Goal: Task Accomplishment & Management: Use online tool/utility

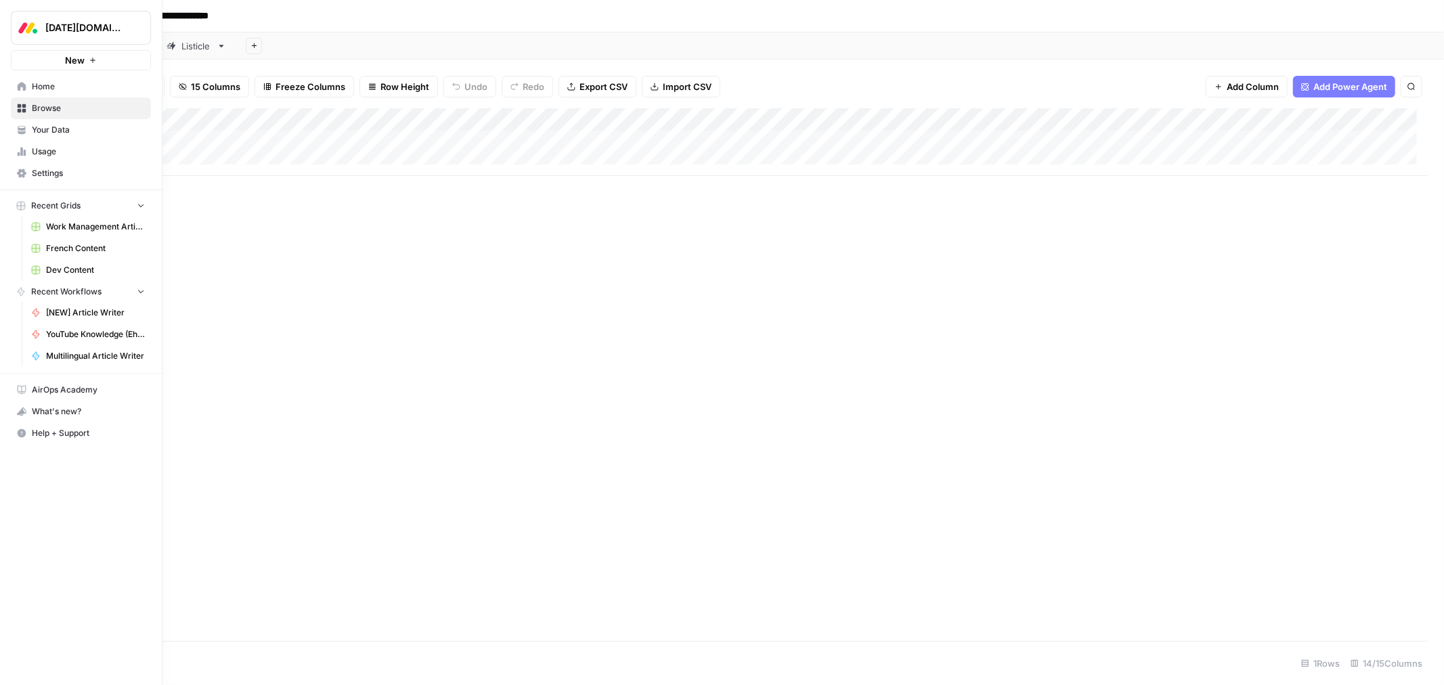
click at [18, 84] on icon at bounding box center [21, 86] width 9 height 9
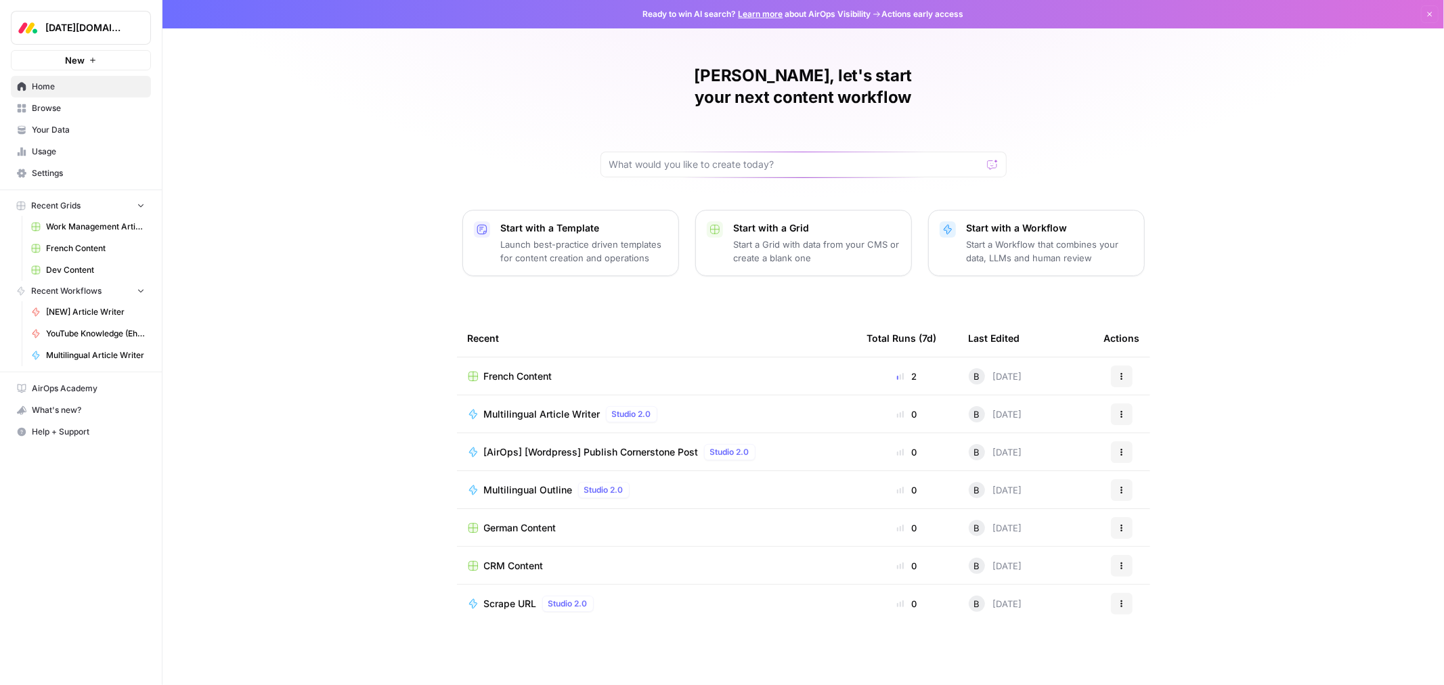
click at [68, 108] on span "Browse" at bounding box center [88, 108] width 113 height 12
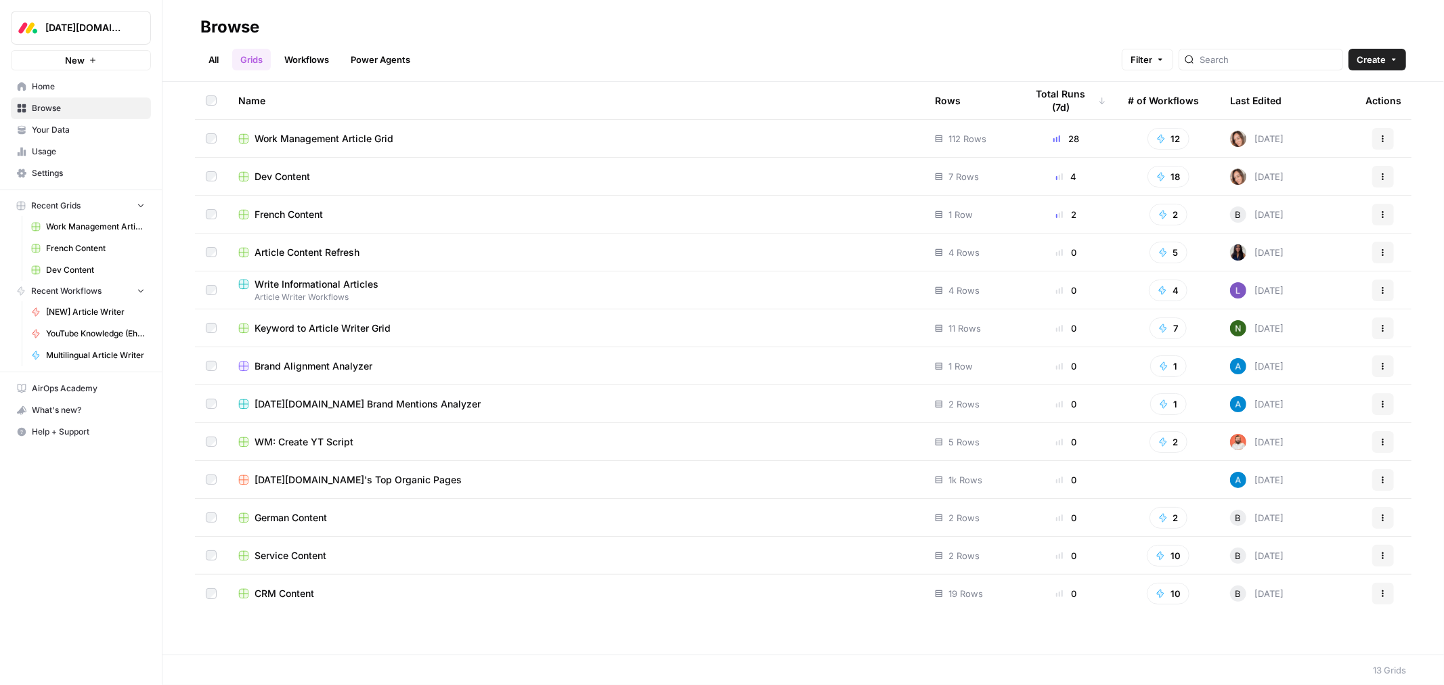
click at [330, 137] on span "Work Management Article Grid" at bounding box center [324, 139] width 139 height 14
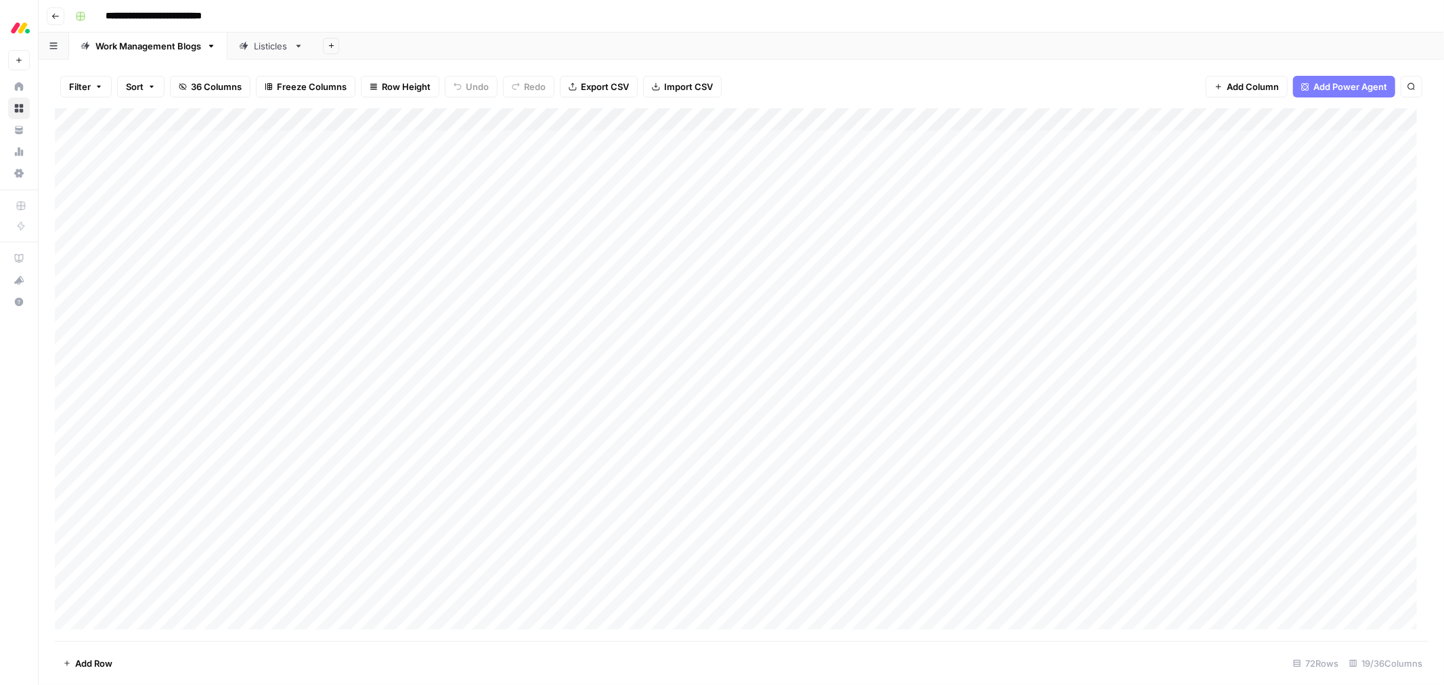
click at [267, 44] on div "Listicles" at bounding box center [271, 46] width 35 height 14
click at [471, 143] on div "Add Column" at bounding box center [741, 374] width 1373 height 533
click at [892, 45] on div "Add Sheet" at bounding box center [879, 45] width 1129 height 27
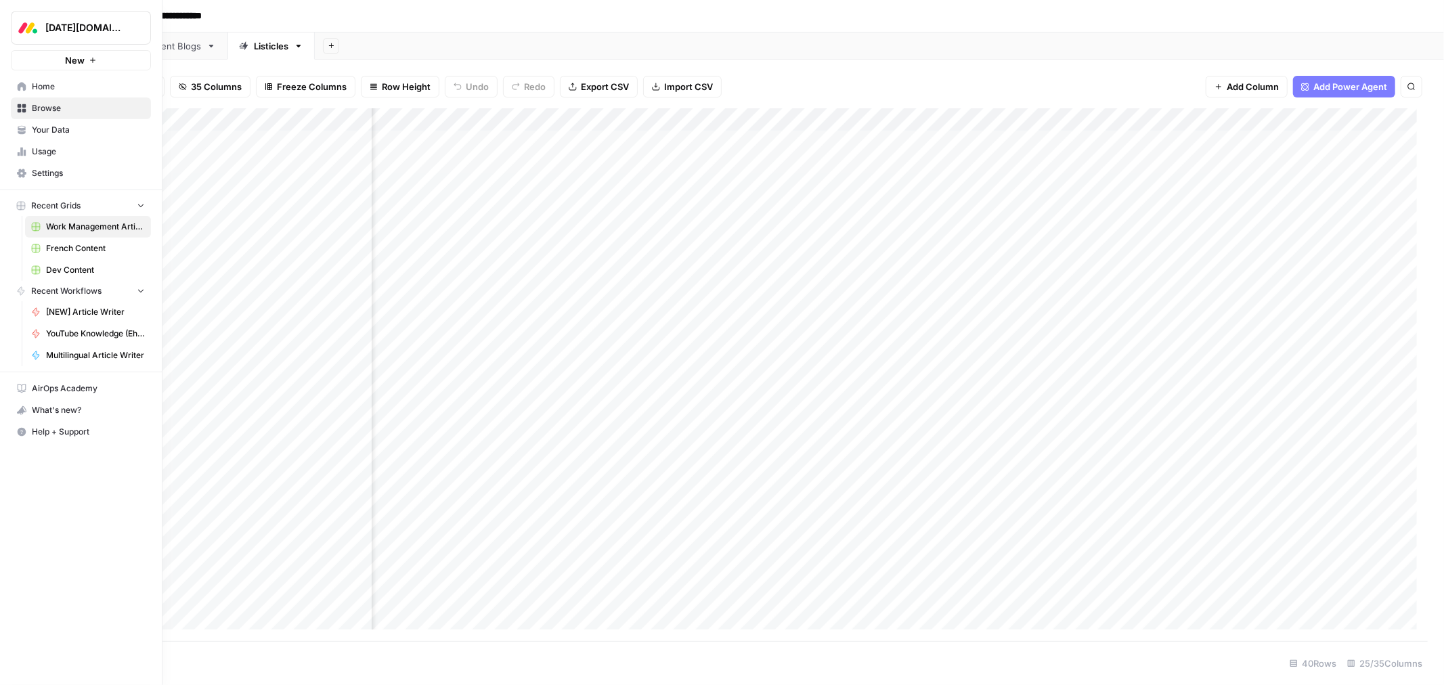
click at [34, 86] on span "Home" at bounding box center [88, 87] width 113 height 12
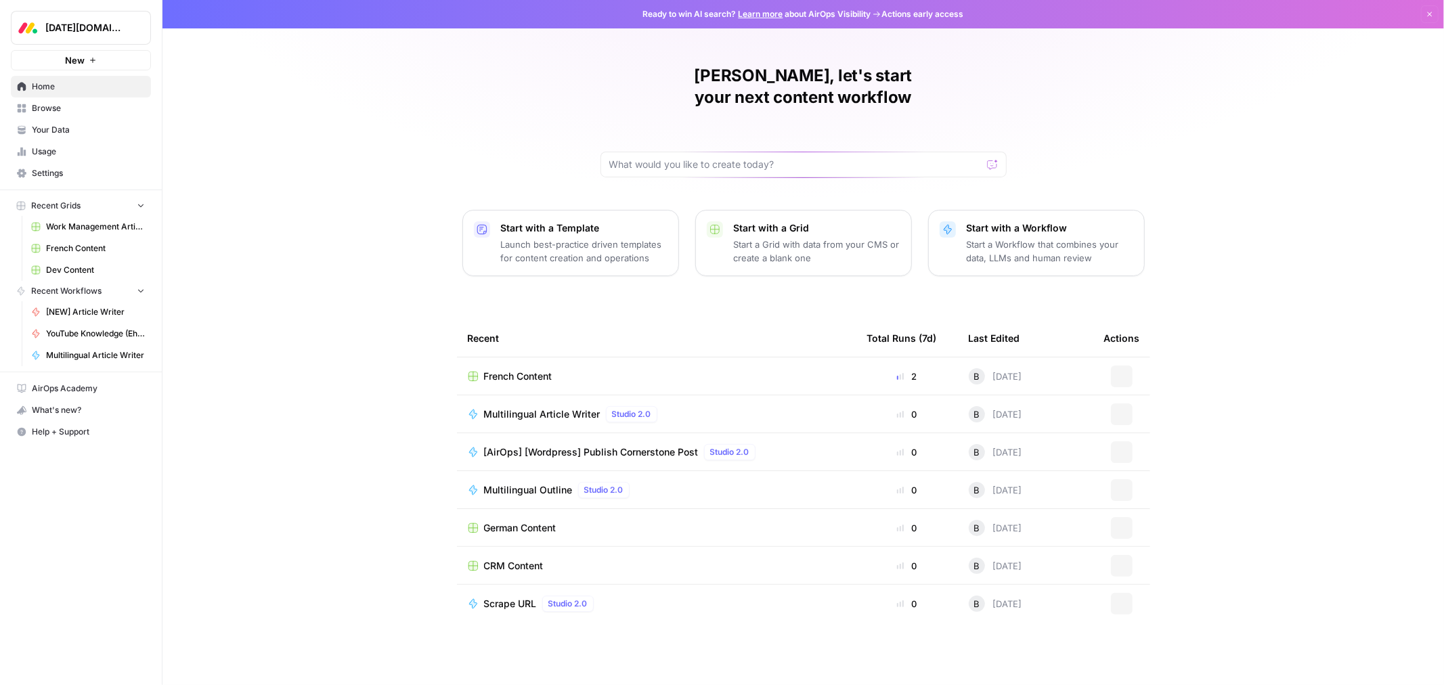
click at [37, 126] on span "Your Data" at bounding box center [88, 130] width 113 height 12
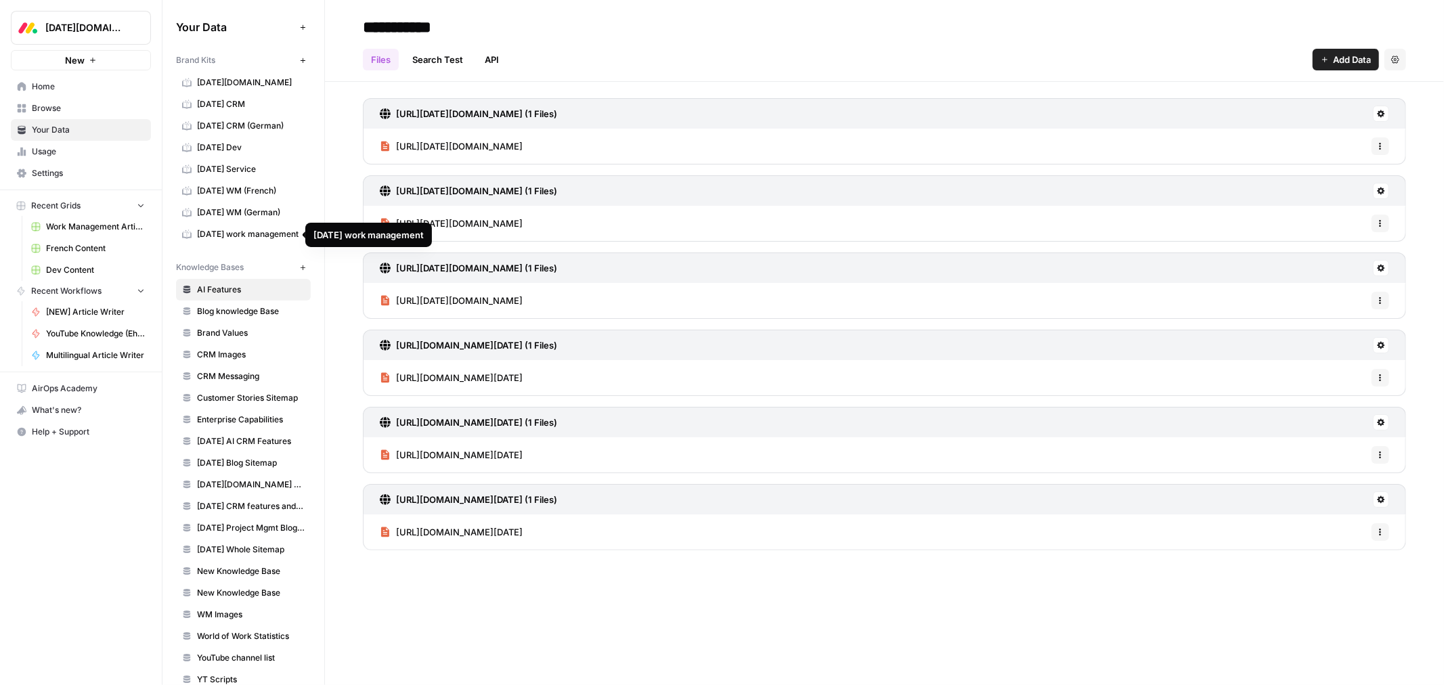
click at [250, 234] on span "monday work management" at bounding box center [251, 234] width 108 height 12
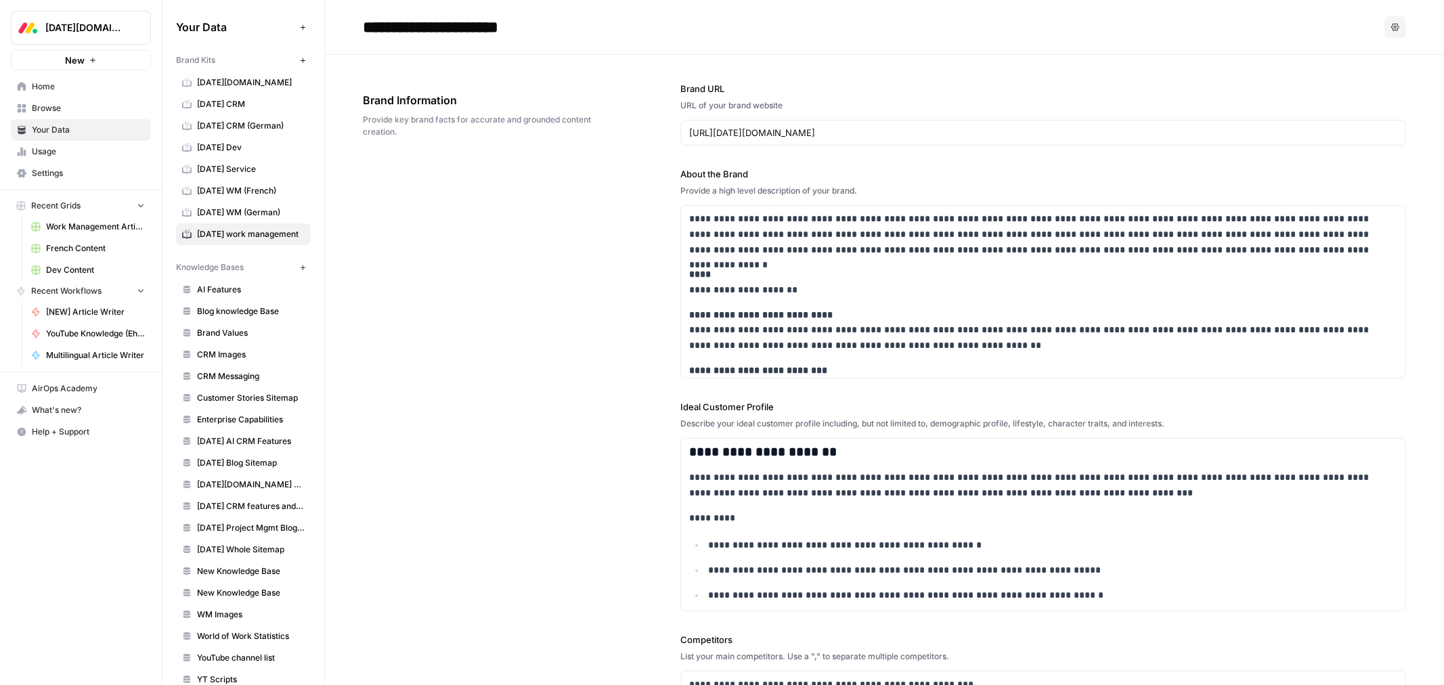
click at [635, 237] on div "**********" at bounding box center [884, 537] width 1043 height 965
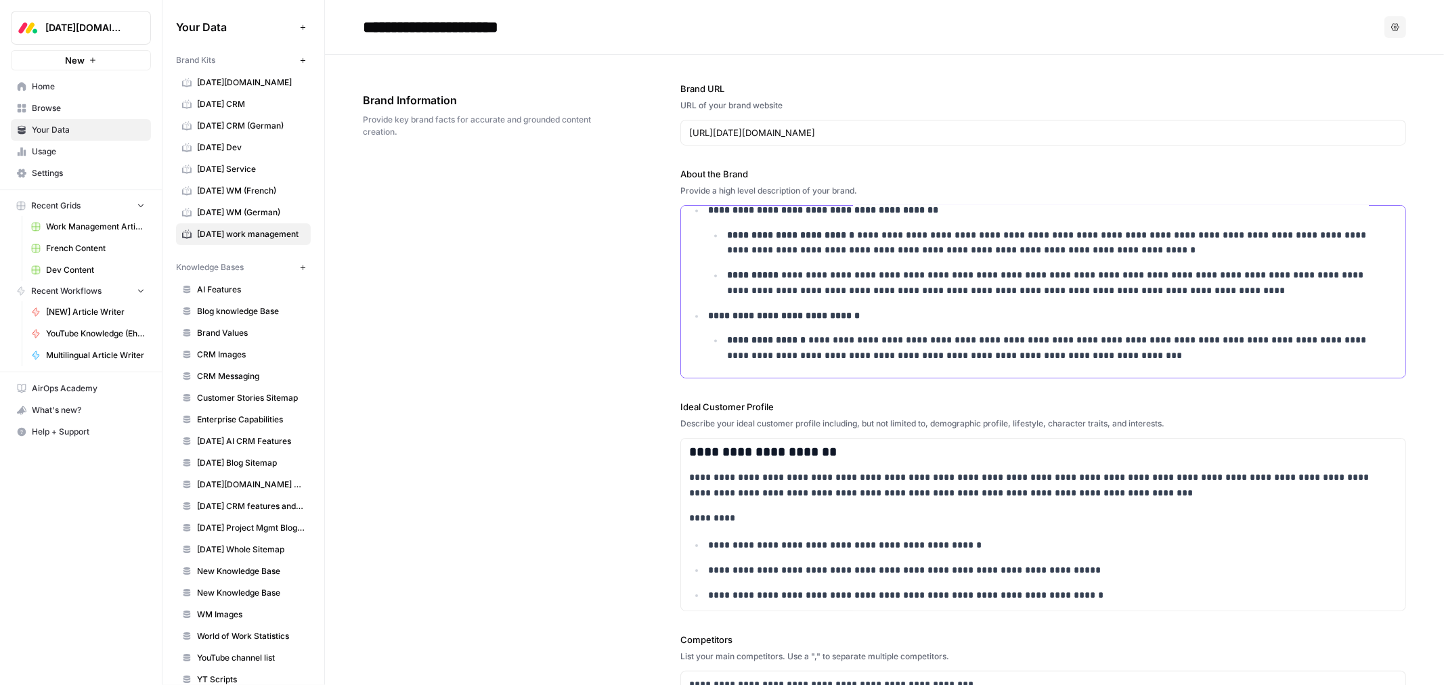
click at [1242, 291] on p "**********" at bounding box center [1052, 283] width 651 height 30
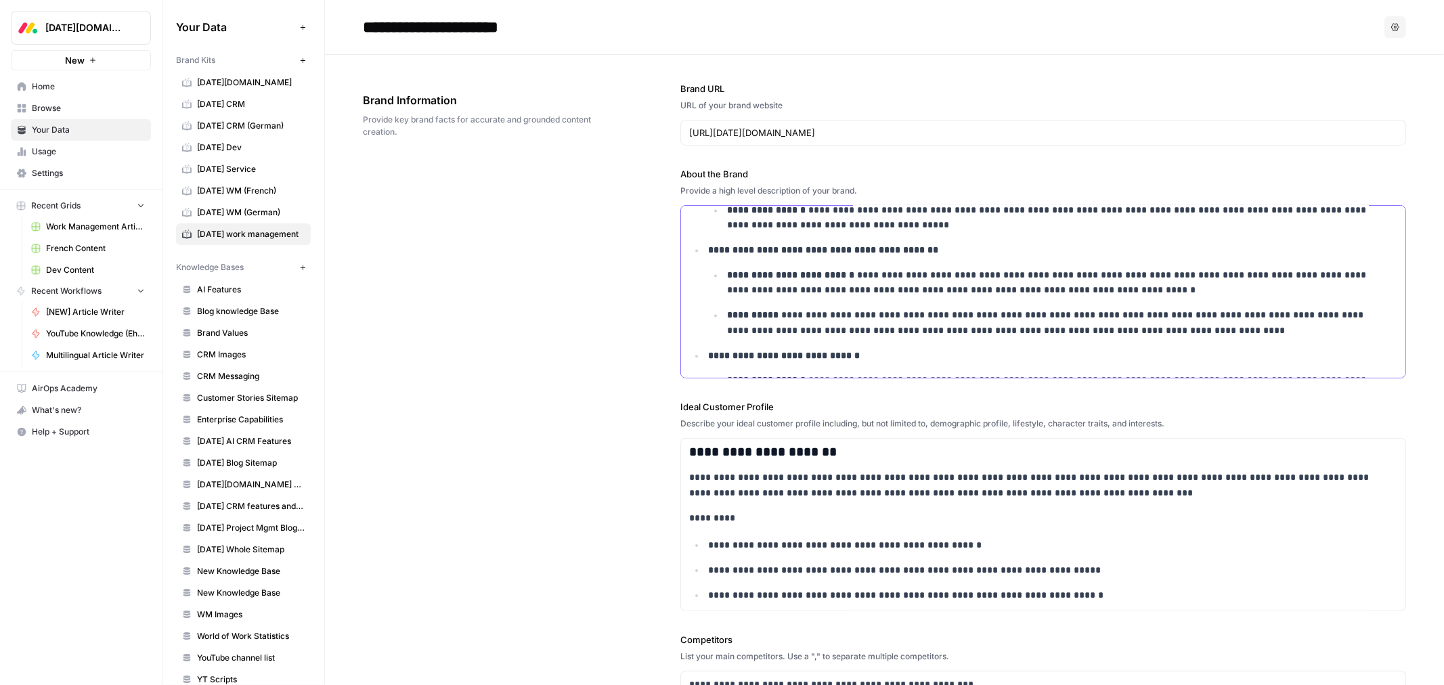
scroll to position [2247, 0]
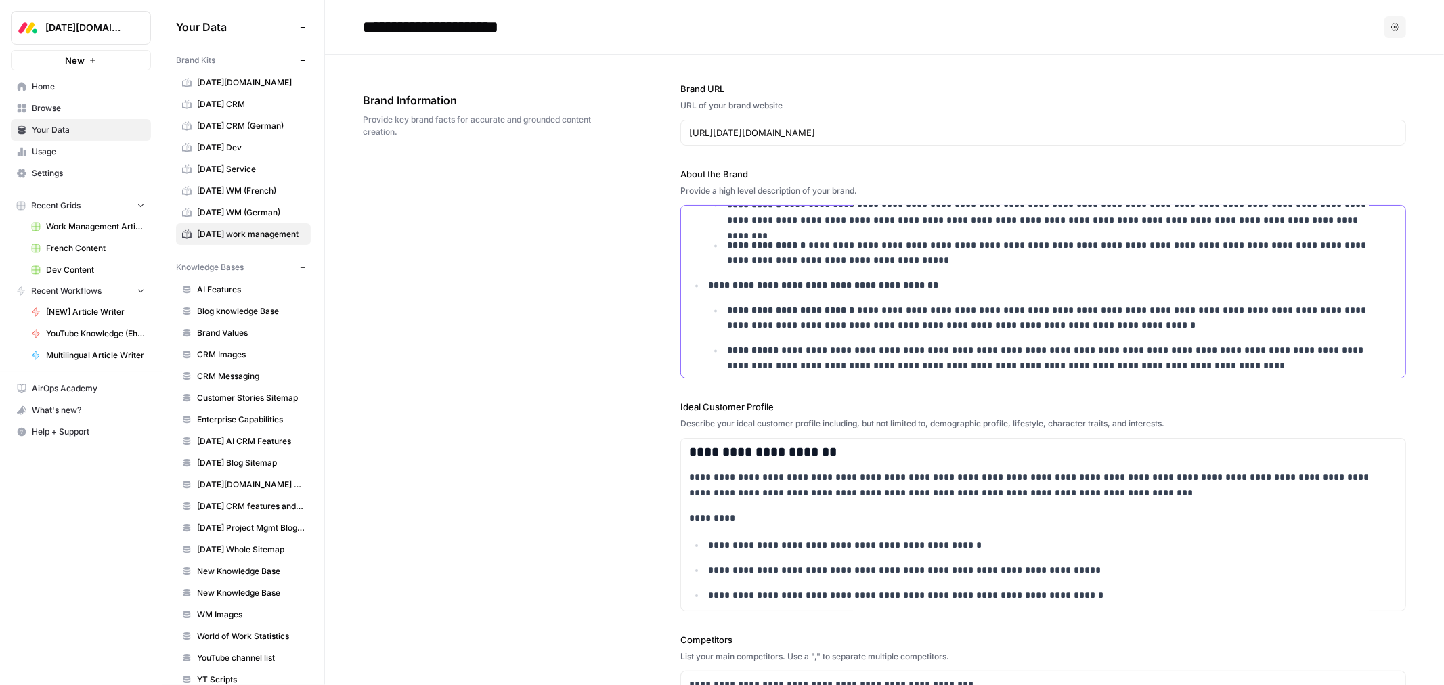
click at [1067, 352] on p "**********" at bounding box center [1052, 358] width 651 height 30
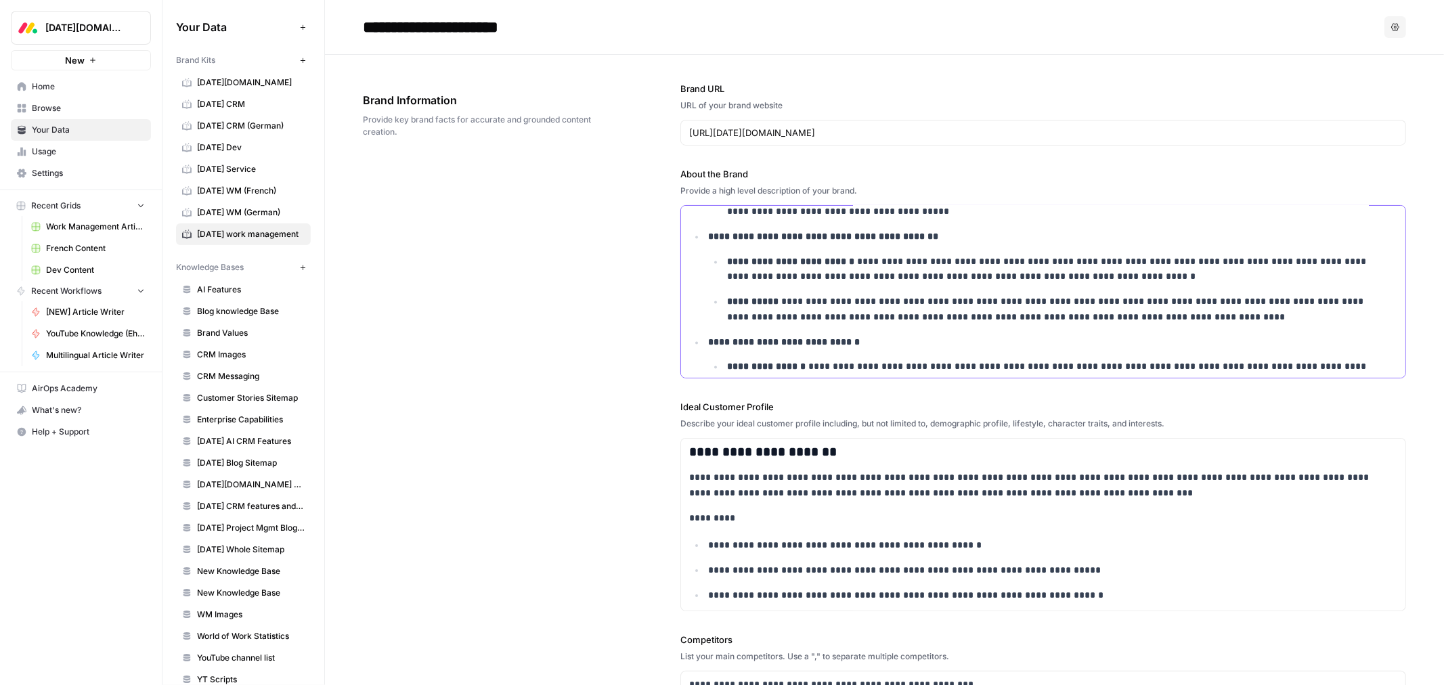
scroll to position [2322, 0]
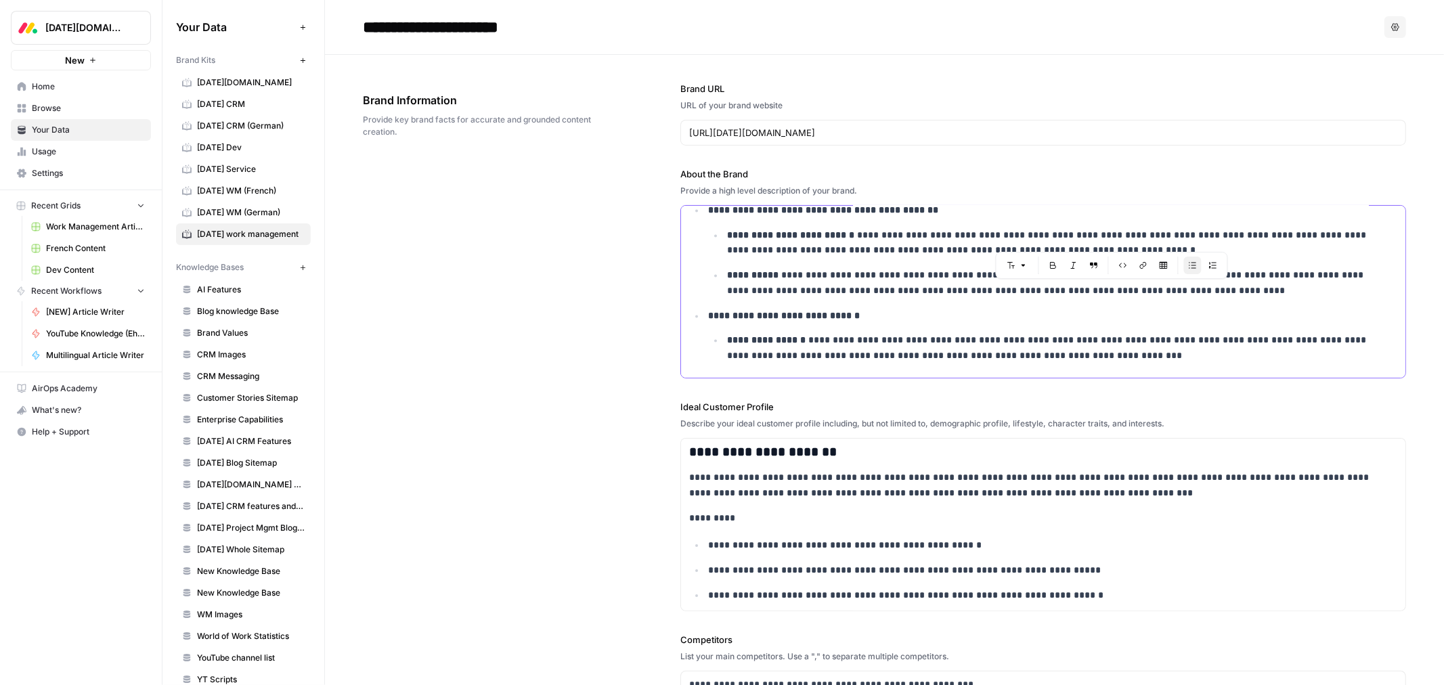
drag, startPoint x: 1252, startPoint y: 293, endPoint x: 980, endPoint y: 298, distance: 272.2
click at [980, 298] on p "**********" at bounding box center [1052, 283] width 651 height 30
click at [911, 294] on p "**********" at bounding box center [1052, 283] width 651 height 30
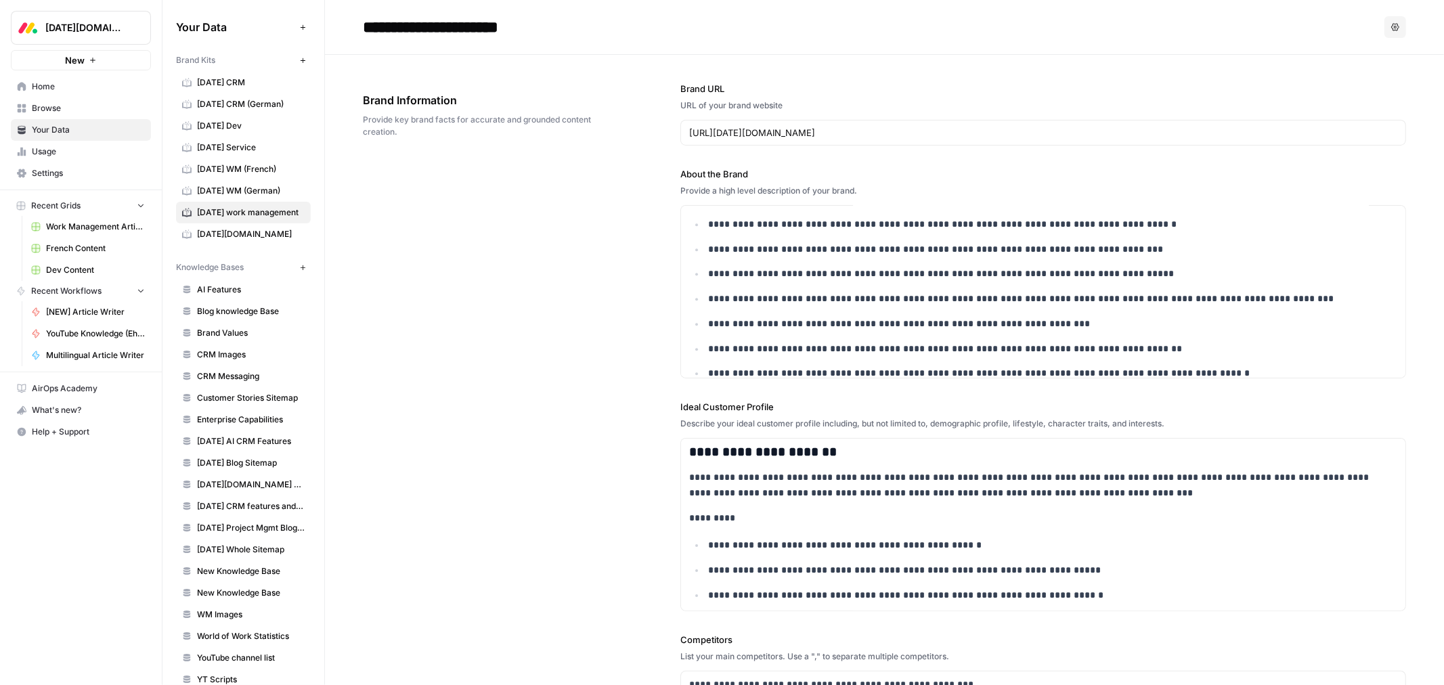
scroll to position [3165, 0]
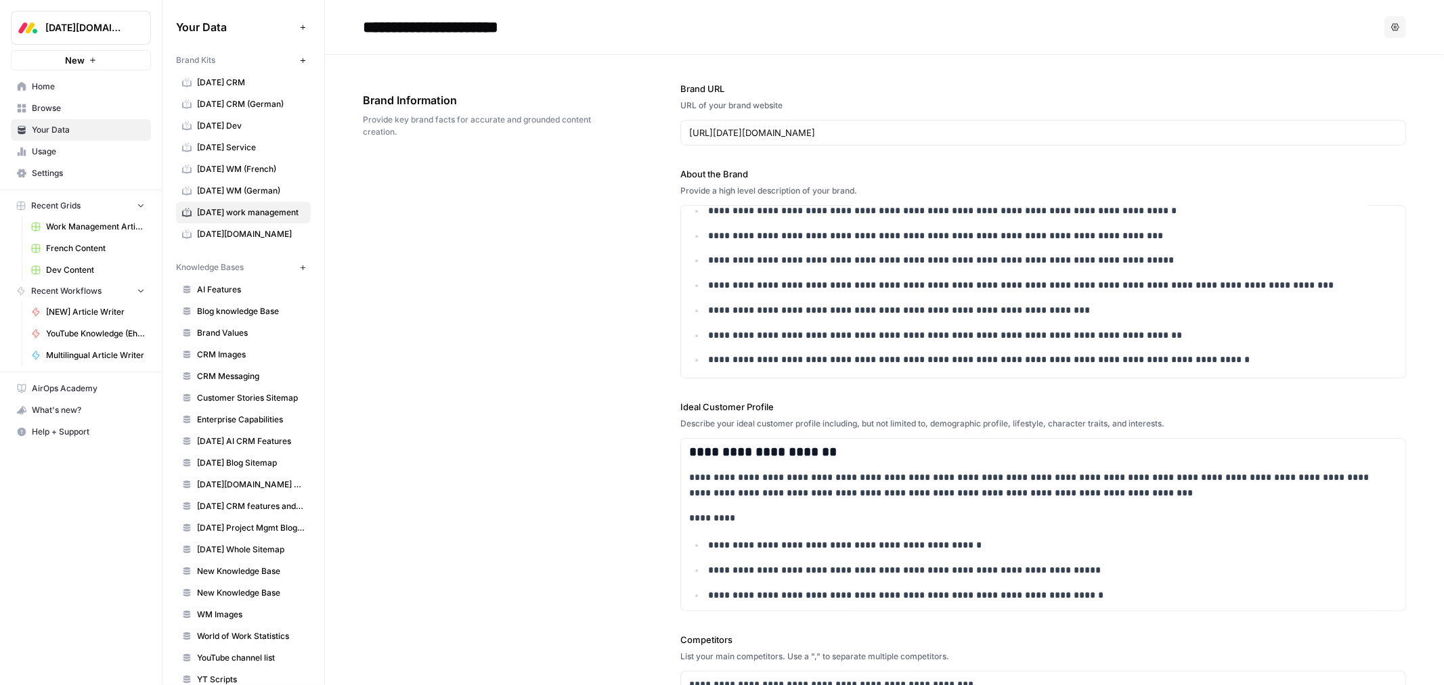
click at [504, 326] on div "**********" at bounding box center [884, 537] width 1043 height 965
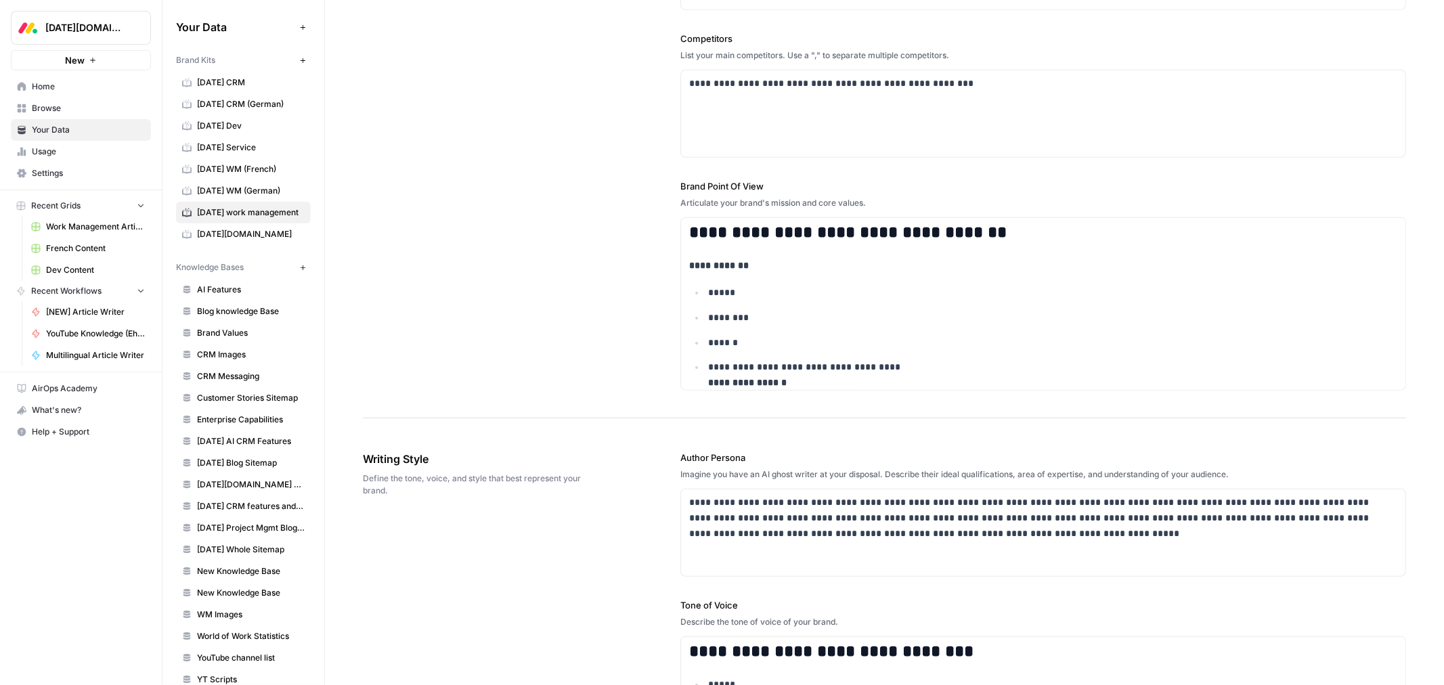
scroll to position [0, 0]
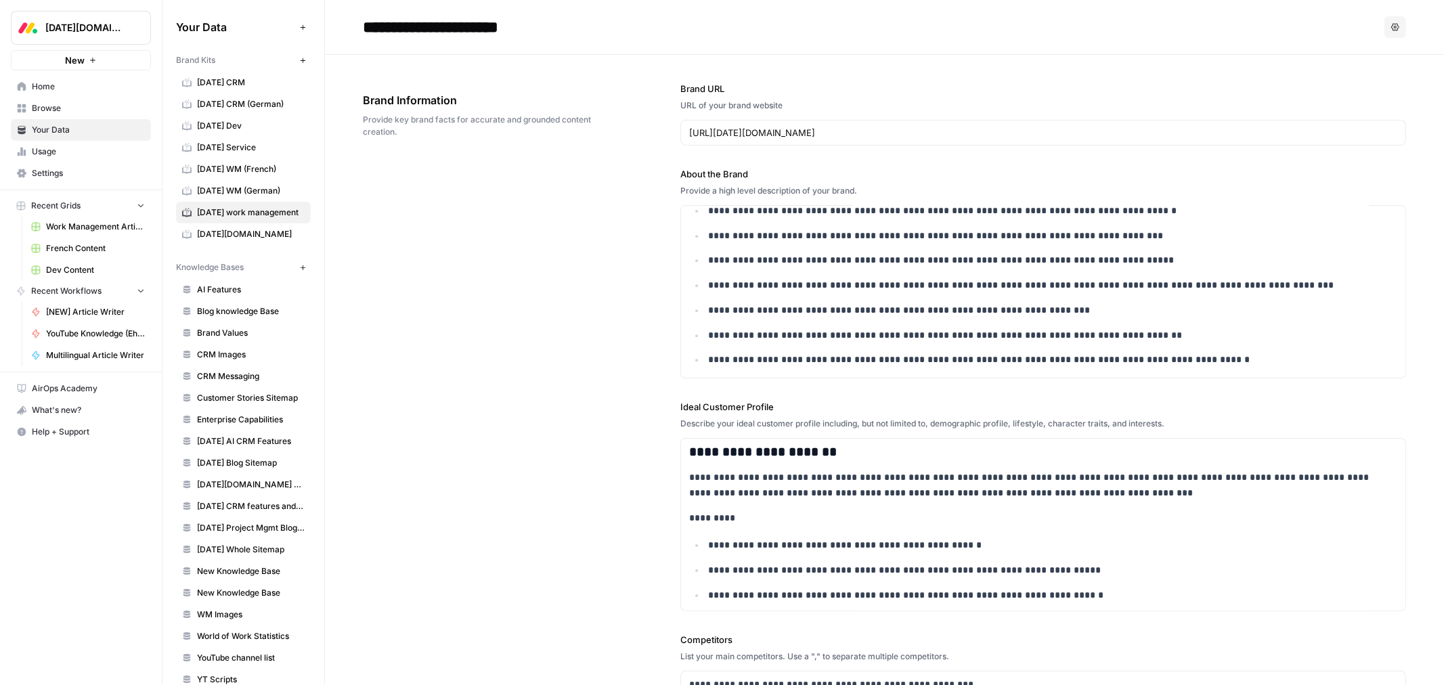
drag, startPoint x: 65, startPoint y: 92, endPoint x: 81, endPoint y: 92, distance: 16.2
click at [65, 92] on span "Home" at bounding box center [88, 87] width 113 height 12
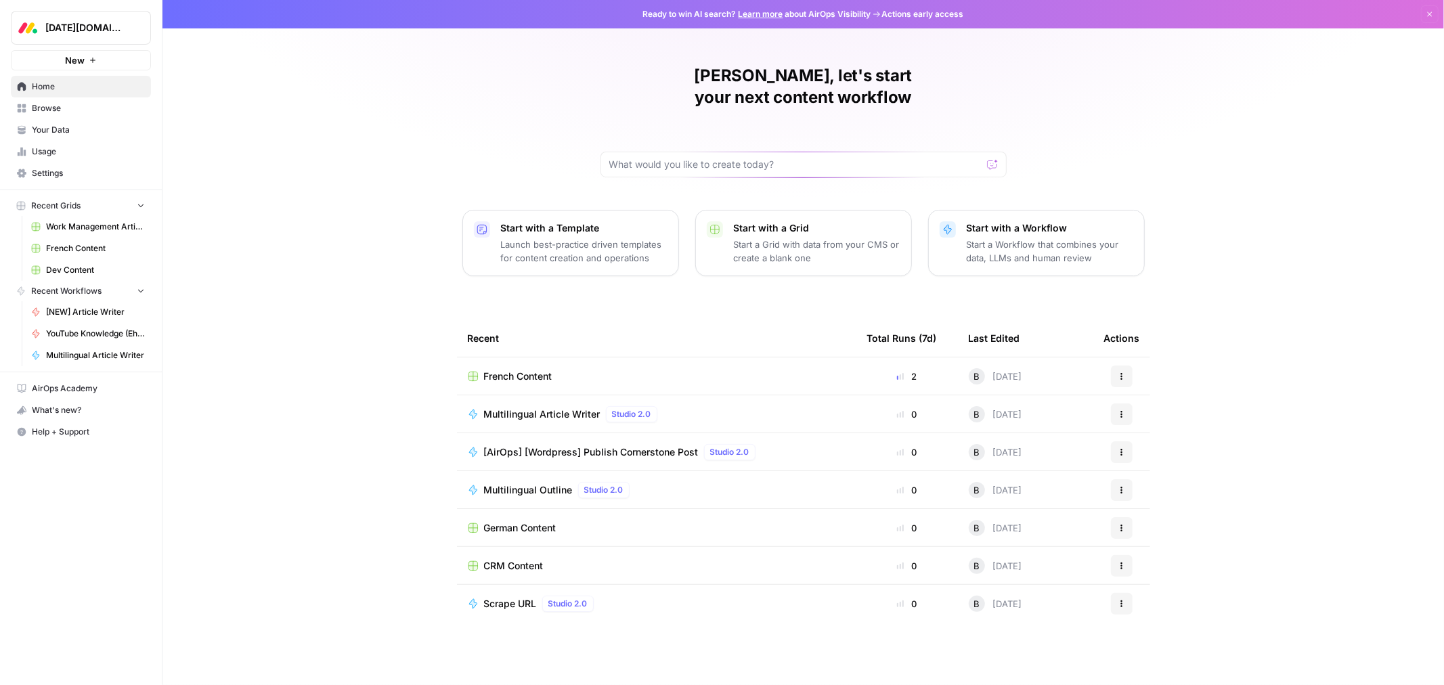
click at [56, 102] on span "Browse" at bounding box center [88, 108] width 113 height 12
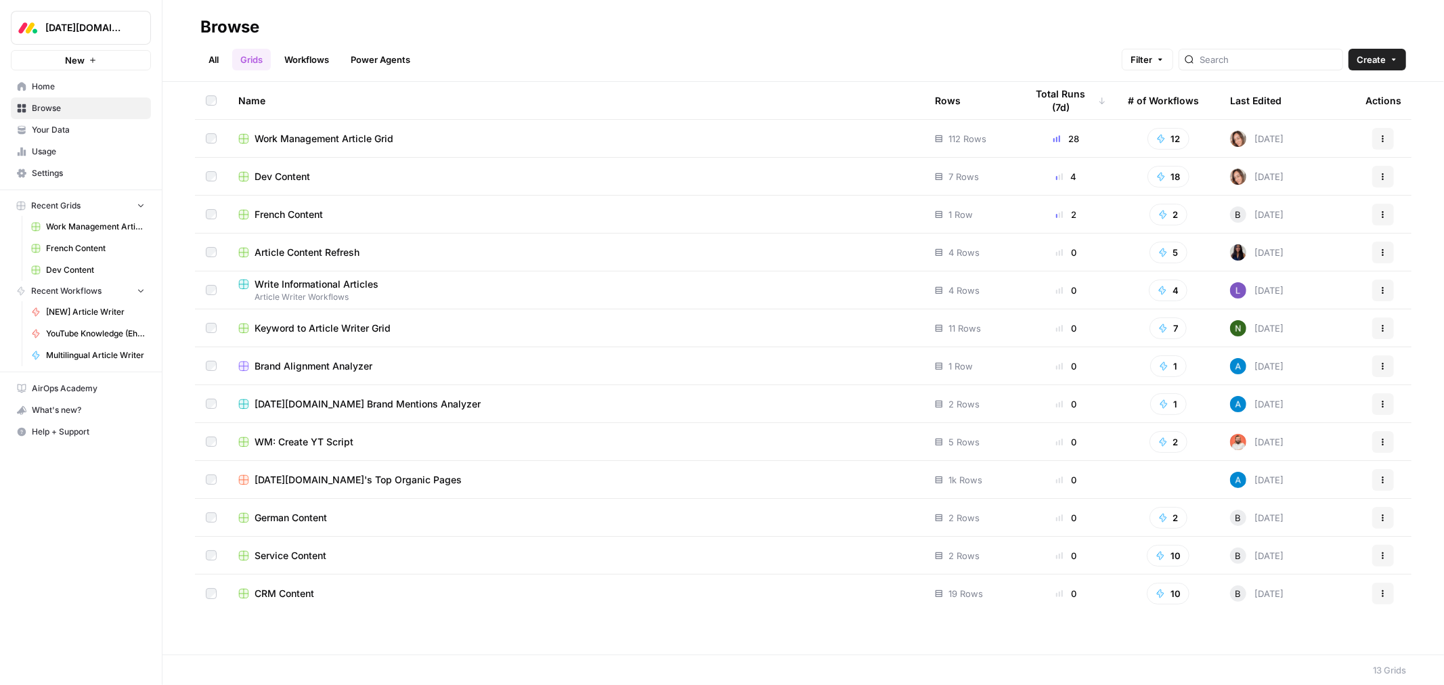
click at [298, 137] on span "Work Management Article Grid" at bounding box center [324, 139] width 139 height 14
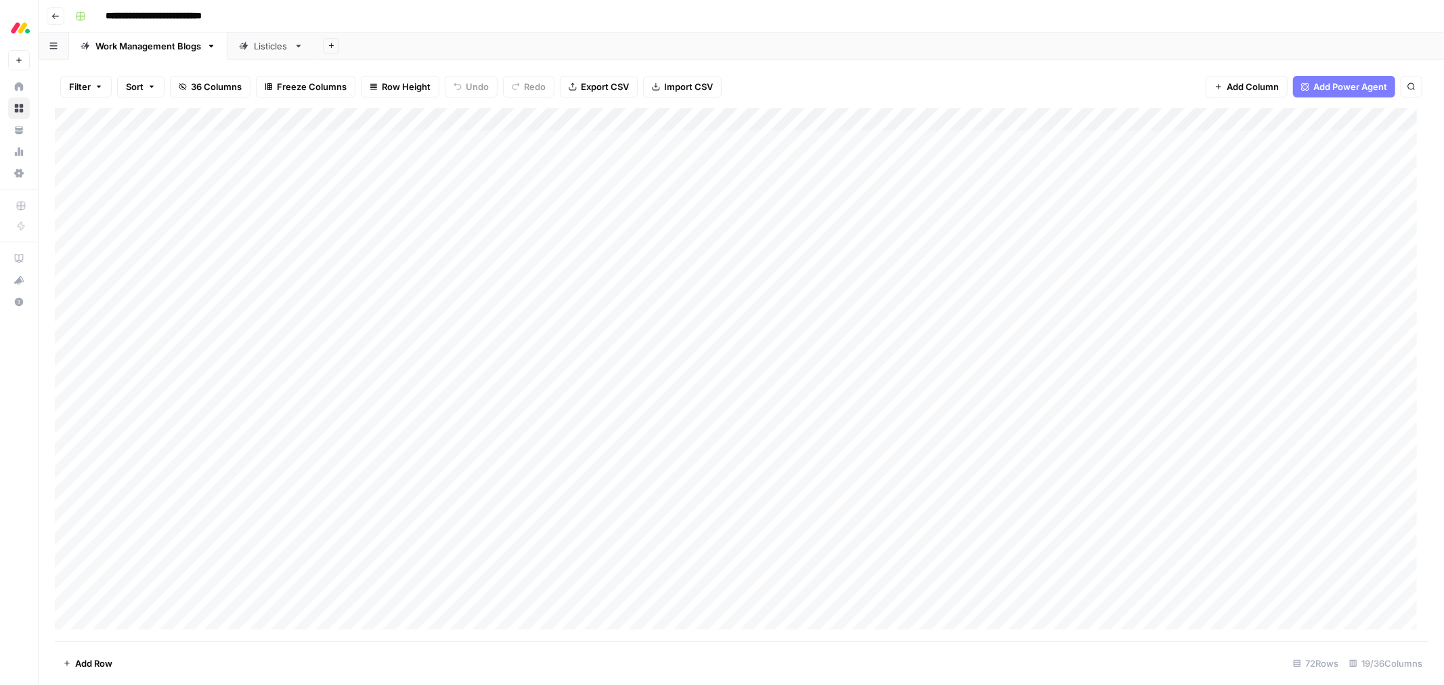
click at [265, 45] on div "Listicles" at bounding box center [271, 46] width 35 height 14
click at [792, 118] on div "Add Column" at bounding box center [741, 374] width 1373 height 533
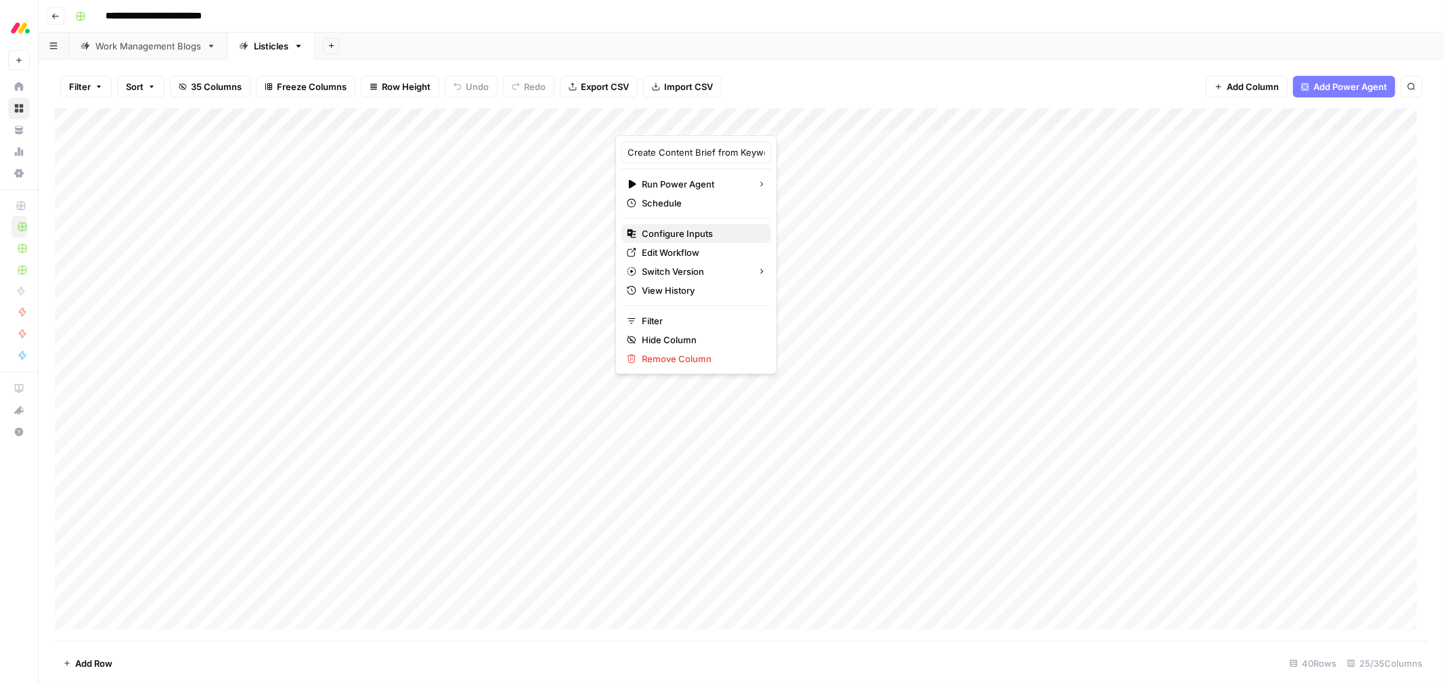
click at [689, 237] on span "Configure Inputs" at bounding box center [701, 234] width 118 height 14
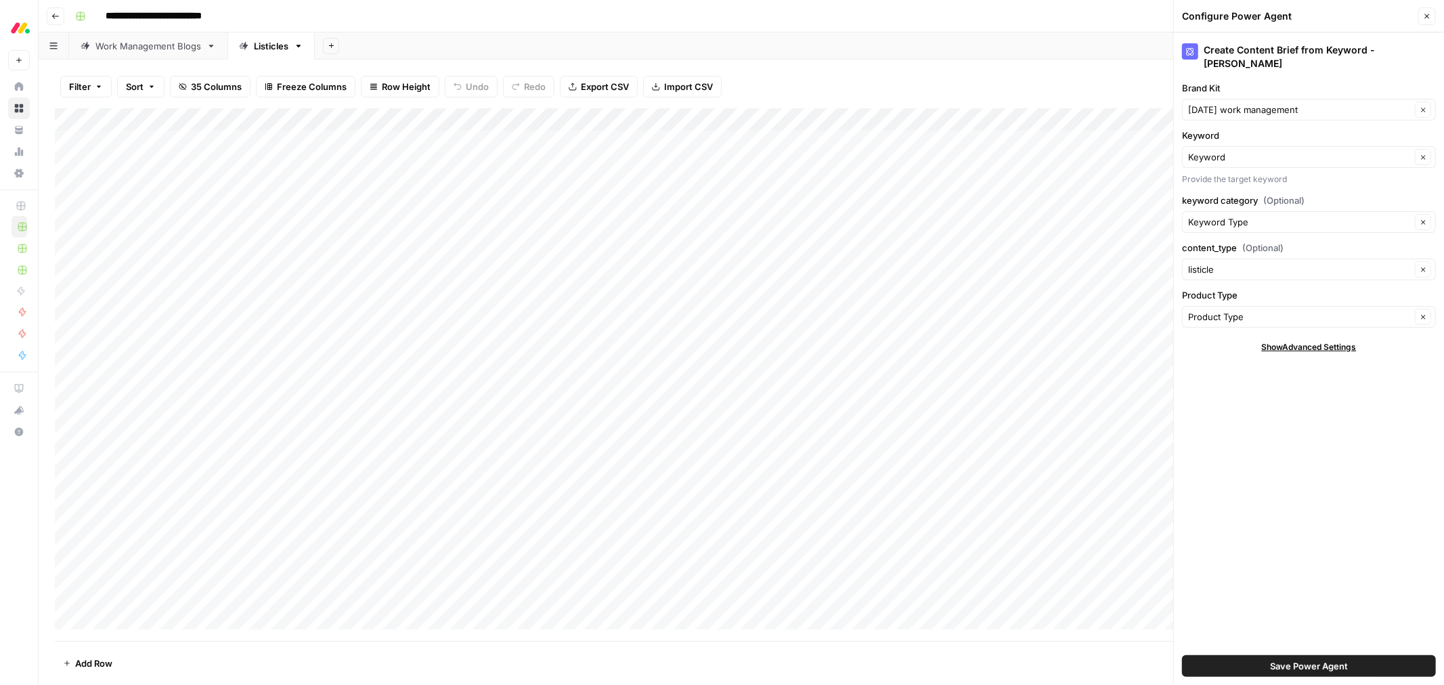
click at [1420, 16] on button "Close" at bounding box center [1427, 16] width 18 height 18
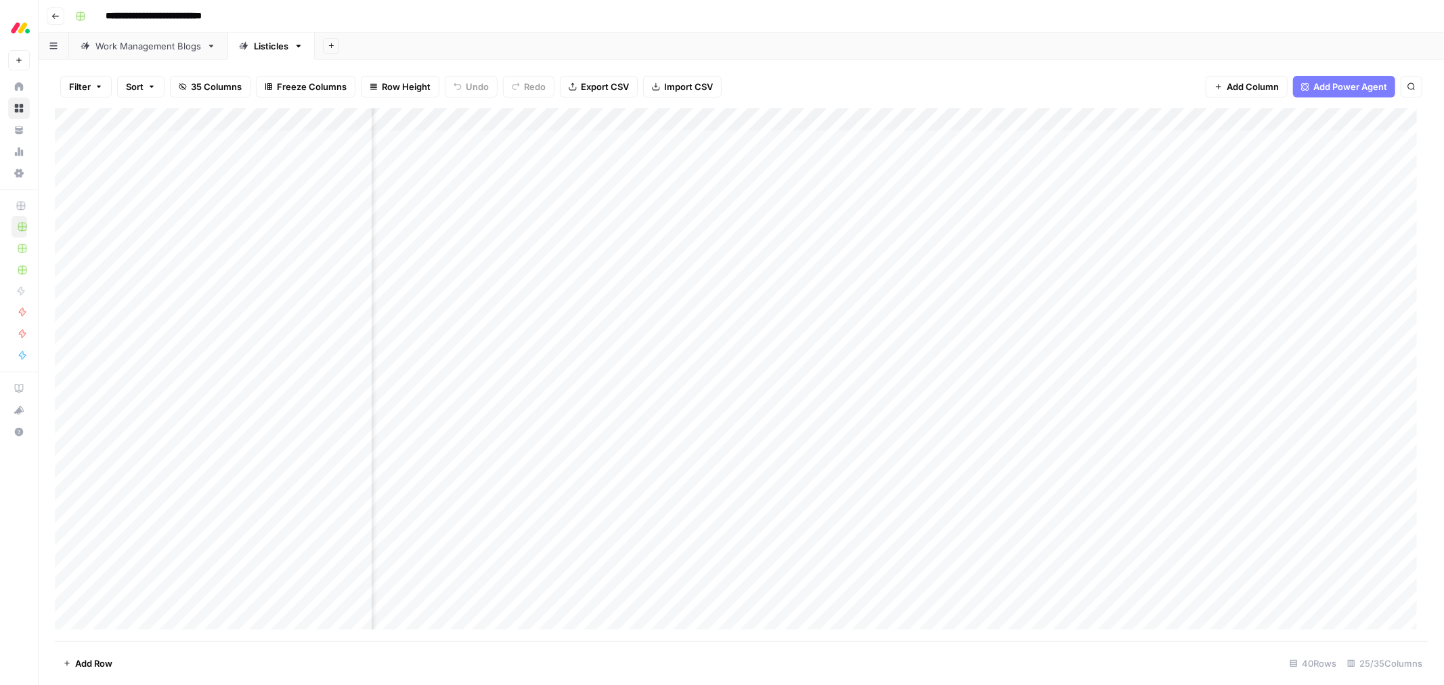
scroll to position [0, 810]
click at [1015, 122] on div "Add Column" at bounding box center [741, 374] width 1373 height 533
click at [955, 232] on span "Configure Inputs" at bounding box center [948, 234] width 118 height 14
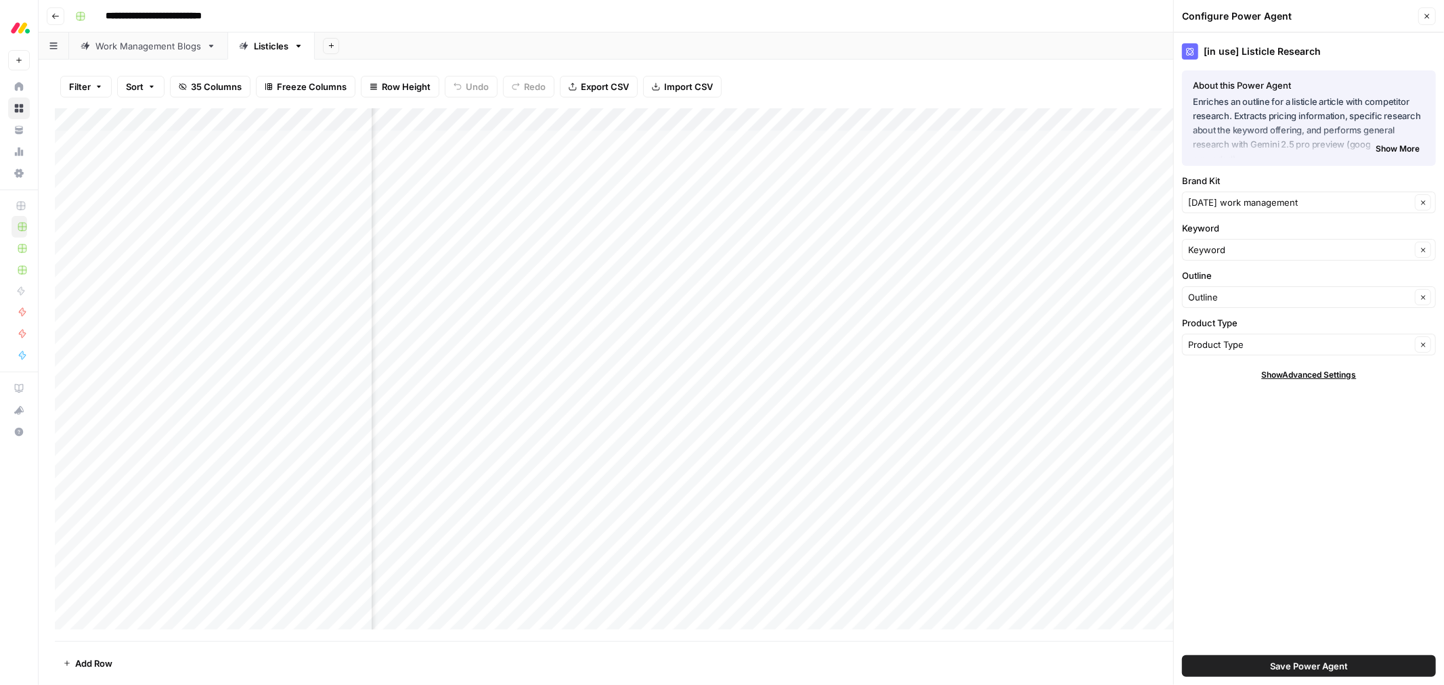
click at [1424, 16] on icon "button" at bounding box center [1427, 16] width 8 height 8
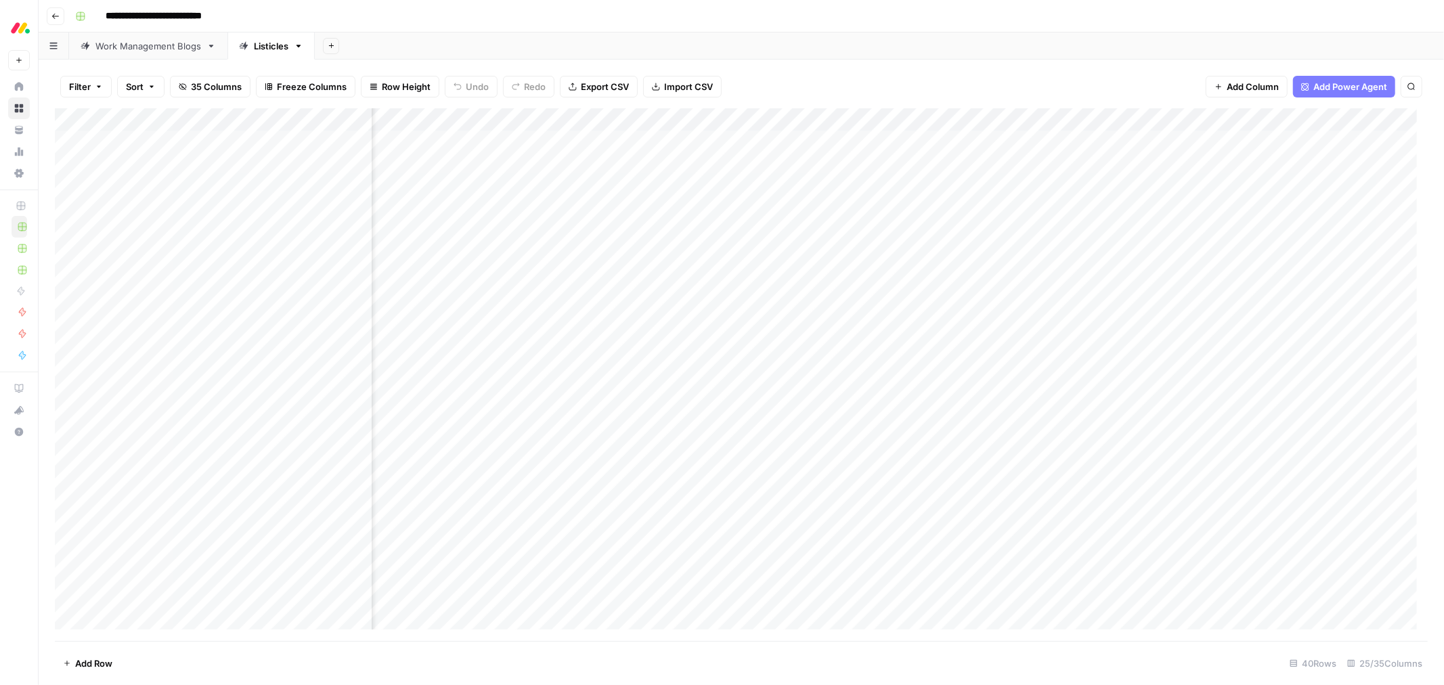
scroll to position [0, 1258]
click at [1128, 118] on div "Add Column" at bounding box center [741, 374] width 1373 height 533
click at [1056, 237] on span "Configure Inputs" at bounding box center [1047, 234] width 118 height 14
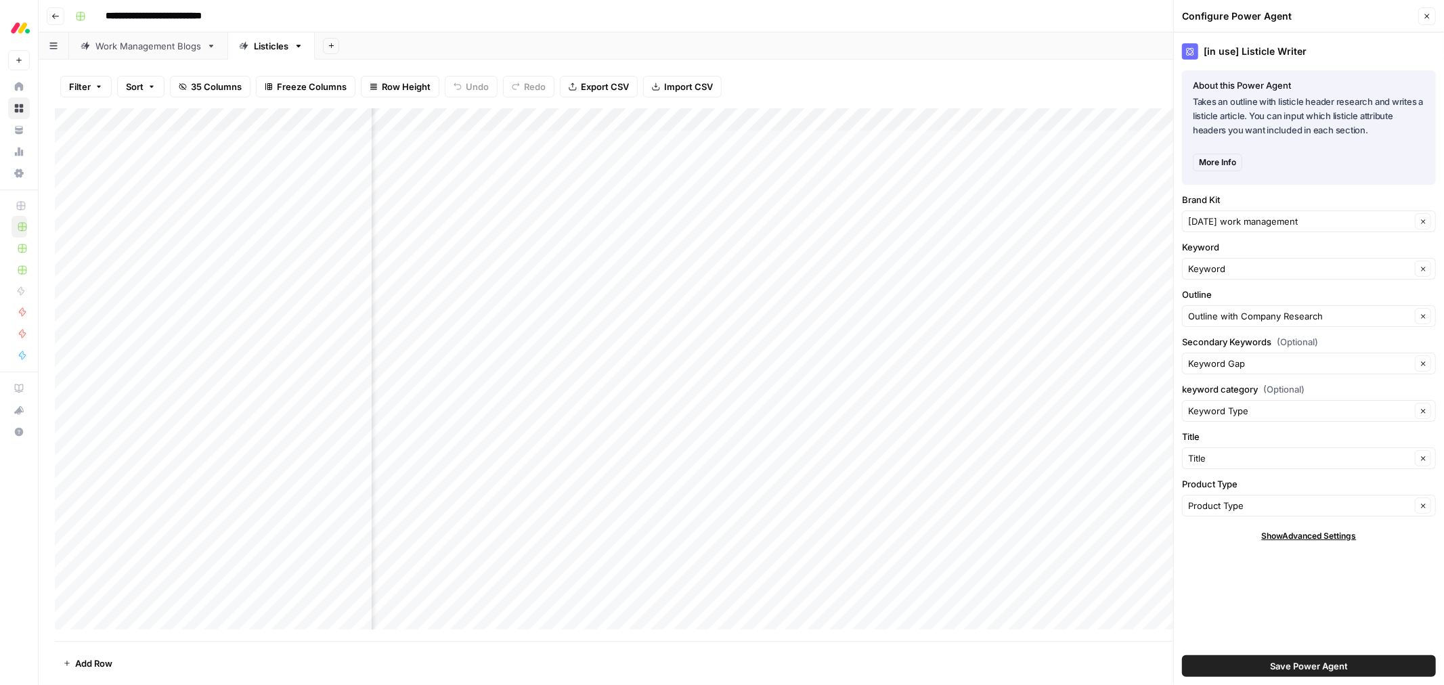
click at [1432, 17] on button "Close" at bounding box center [1427, 16] width 18 height 18
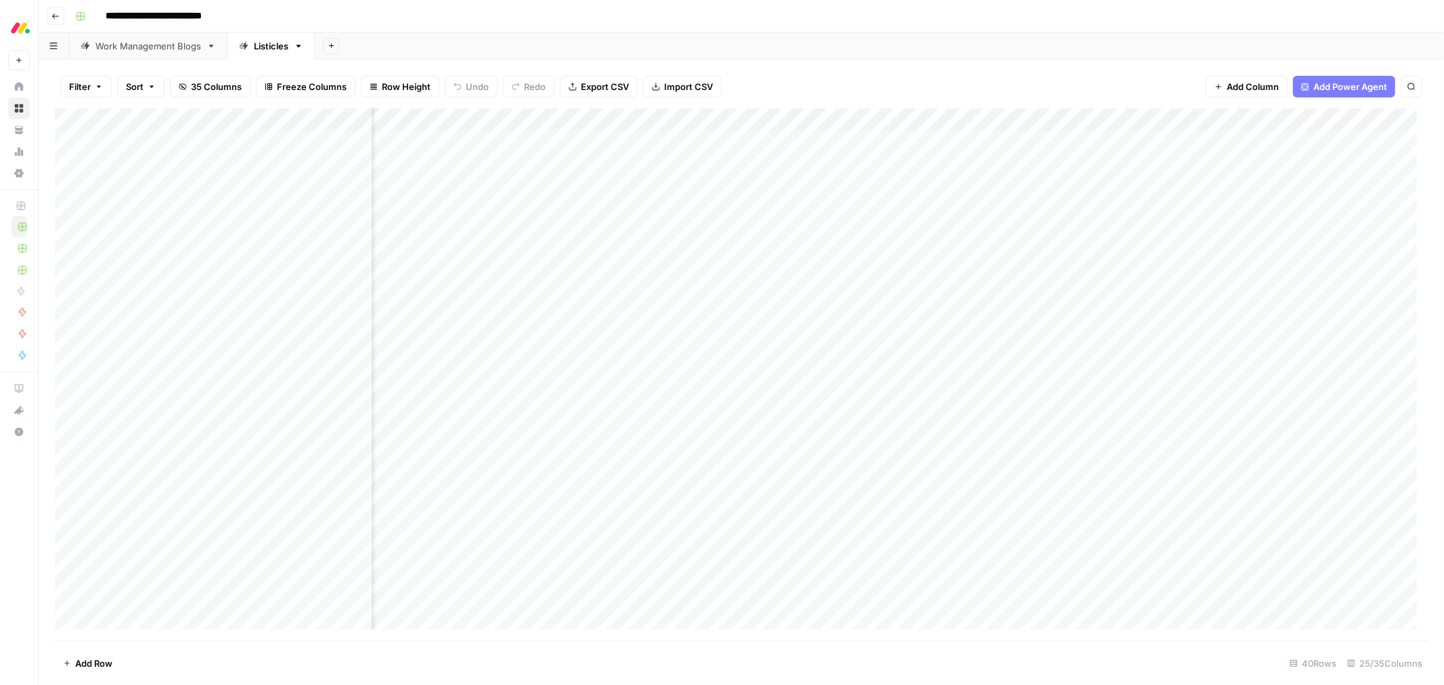
scroll to position [0, 1568]
click at [819, 122] on div "Add Column" at bounding box center [741, 374] width 1373 height 533
click at [722, 232] on span "Configure Inputs" at bounding box center [737, 234] width 118 height 14
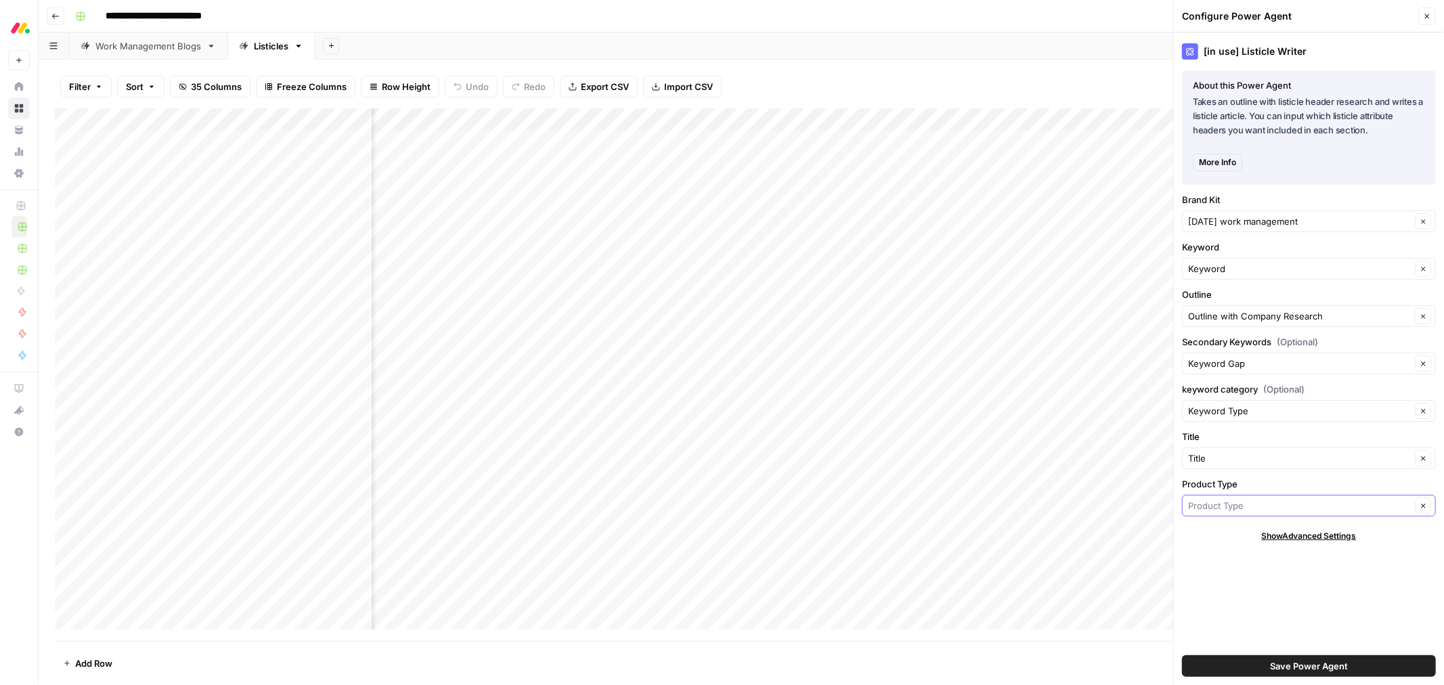
click at [1266, 503] on input "Product Type" at bounding box center [1299, 506] width 223 height 14
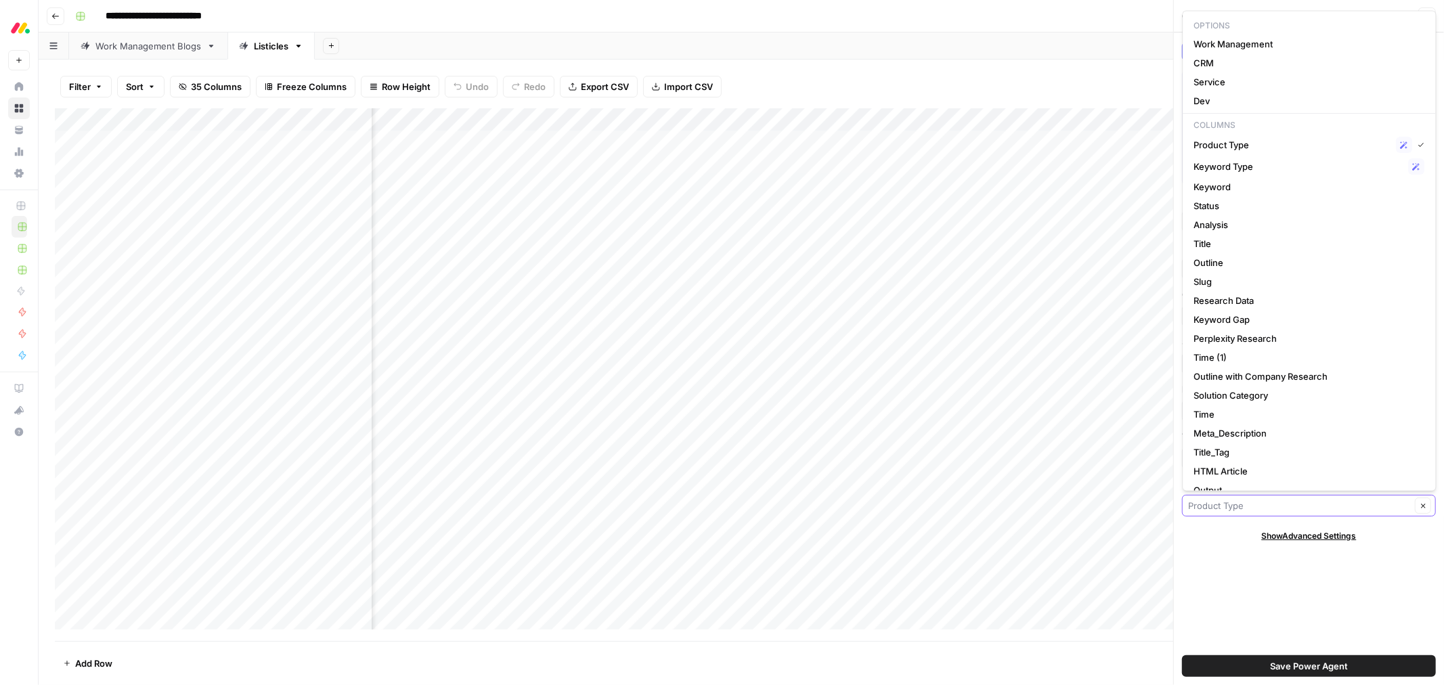
click at [1264, 504] on input "Product Type" at bounding box center [1299, 506] width 223 height 14
type input "Product Type"
click at [818, 120] on div "Add Column" at bounding box center [741, 374] width 1373 height 533
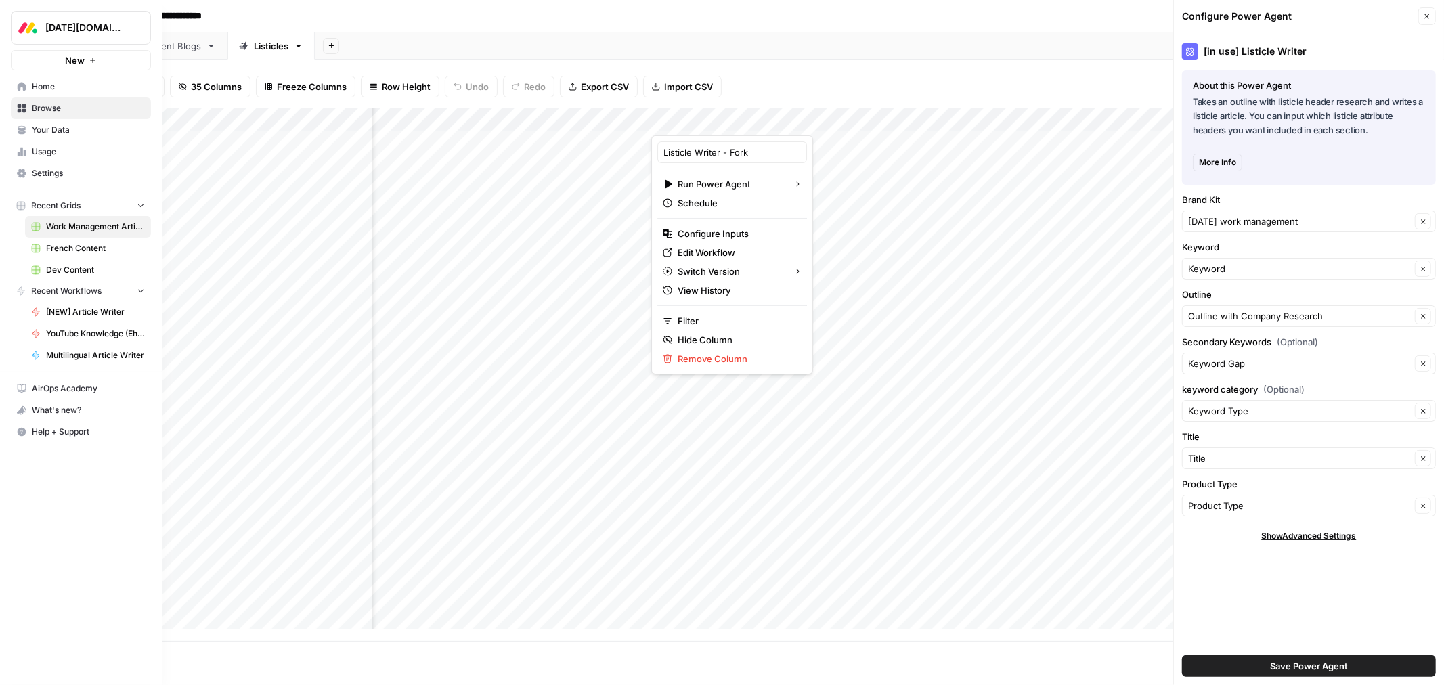
click at [51, 174] on span "Settings" at bounding box center [88, 173] width 113 height 12
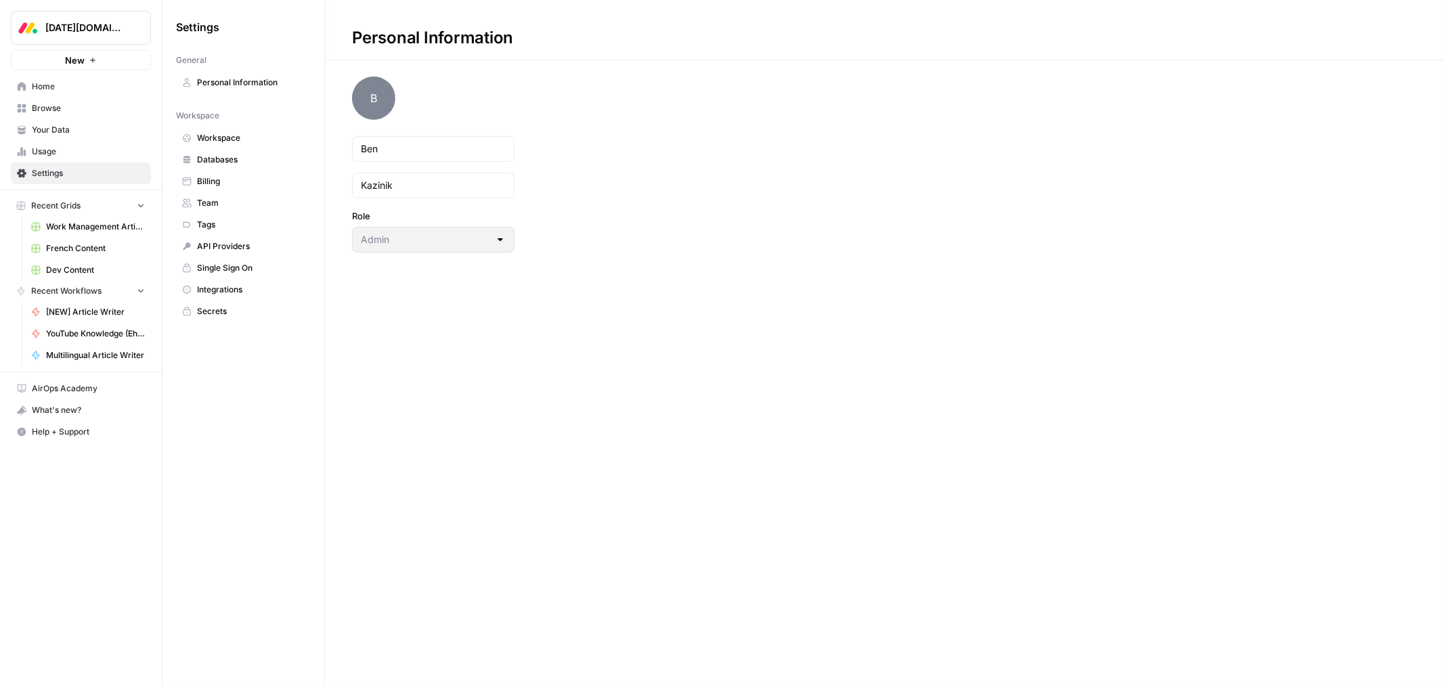
click at [227, 201] on span "Team" at bounding box center [251, 203] width 108 height 12
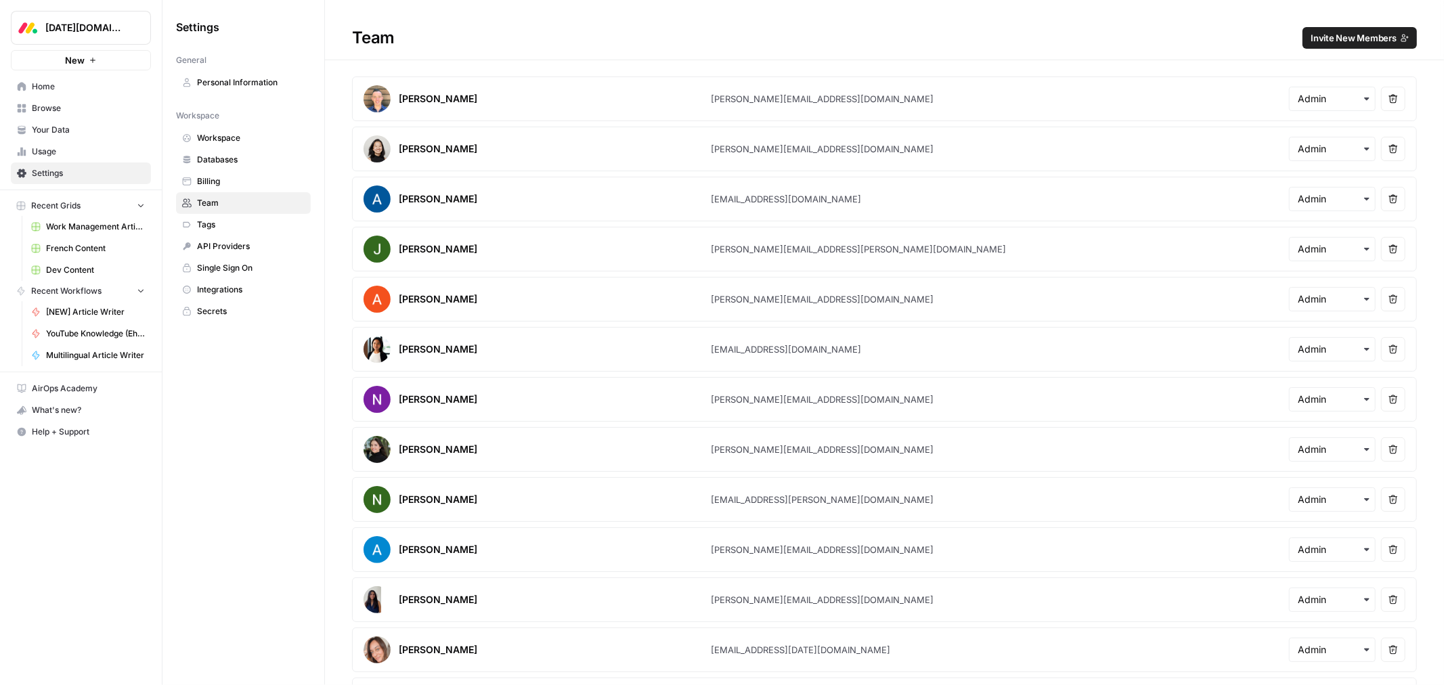
click at [1315, 38] on span "Invite New Members" at bounding box center [1353, 38] width 86 height 14
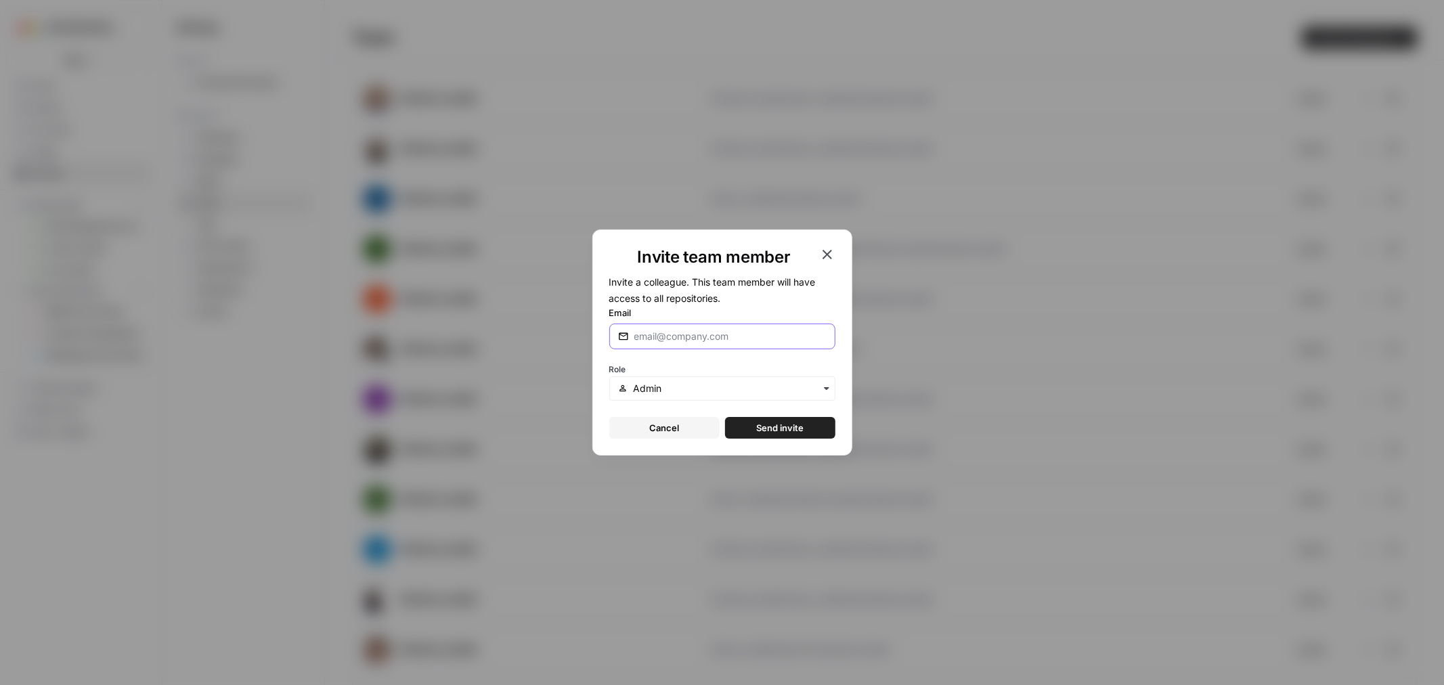
click at [705, 336] on input "Email" at bounding box center [730, 337] width 192 height 14
paste input "tzahpe@monday.com"
type input "tzahpe@monday.com"
click at [662, 378] on div "button" at bounding box center [722, 388] width 226 height 24
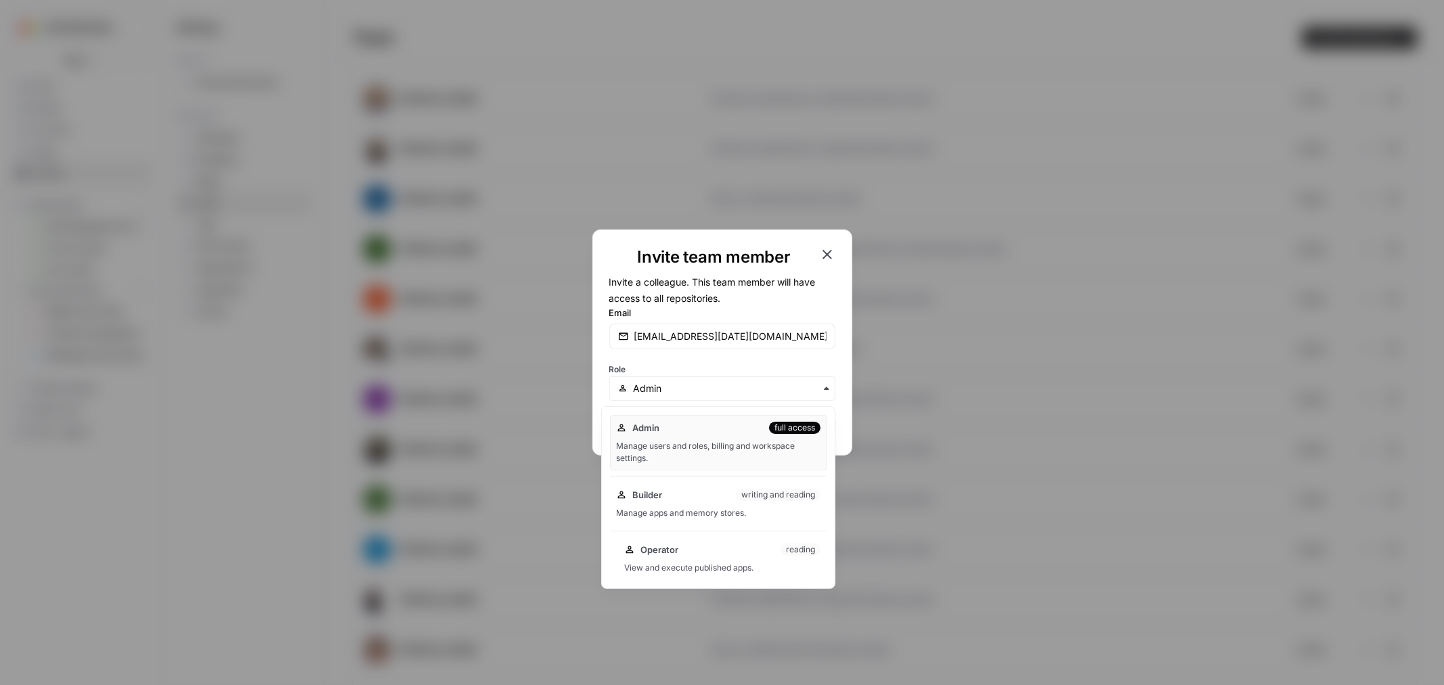
click at [674, 549] on span "Operator" at bounding box center [659, 550] width 38 height 14
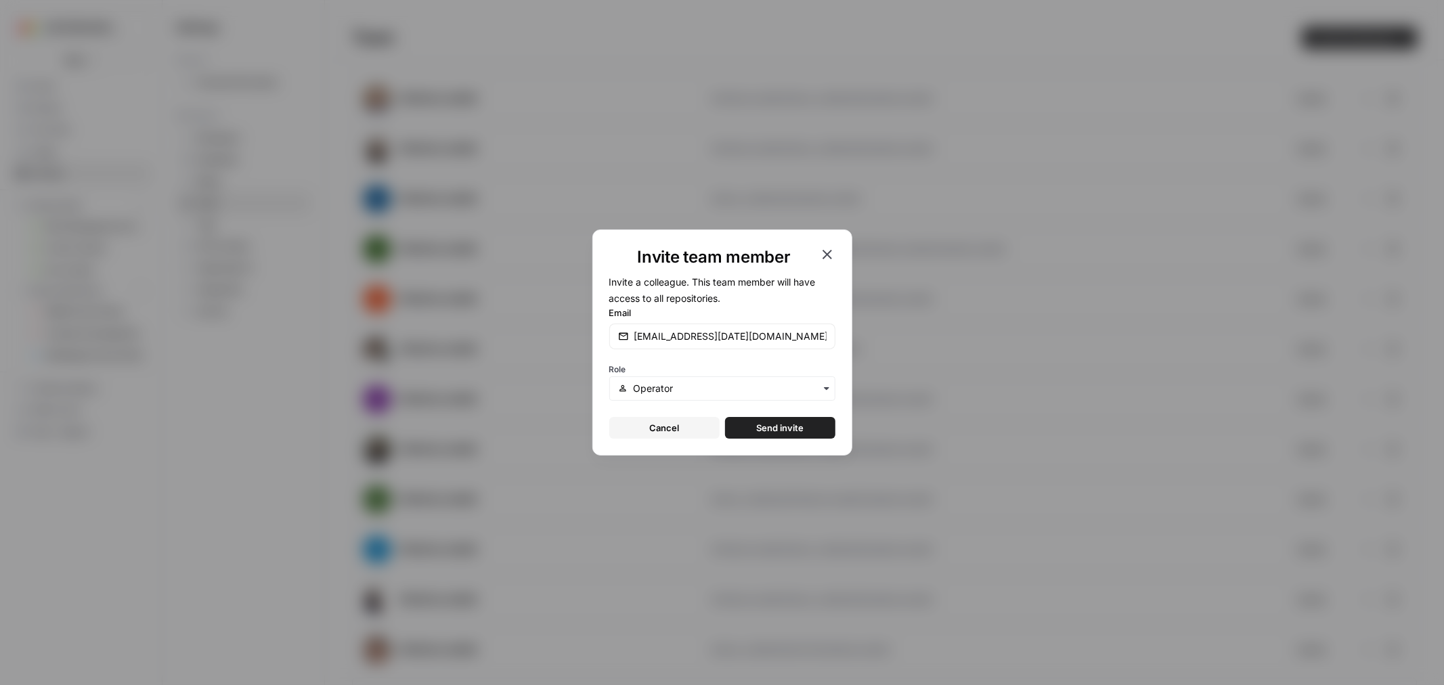
click at [772, 432] on span "Send invite" at bounding box center [779, 428] width 47 height 14
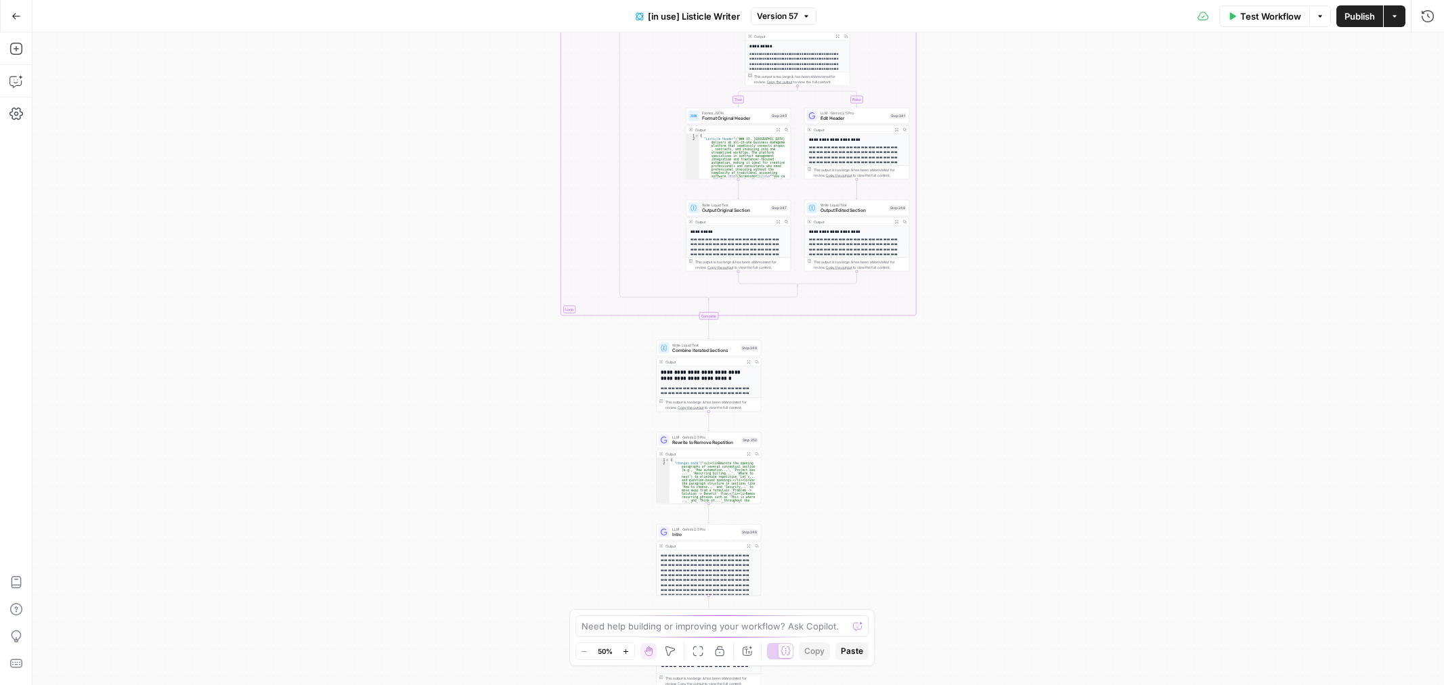
click at [957, 401] on div "true false true false Workflow Set Inputs Inputs Loop Iteration Iterate Over Co…" at bounding box center [737, 358] width 1411 height 653
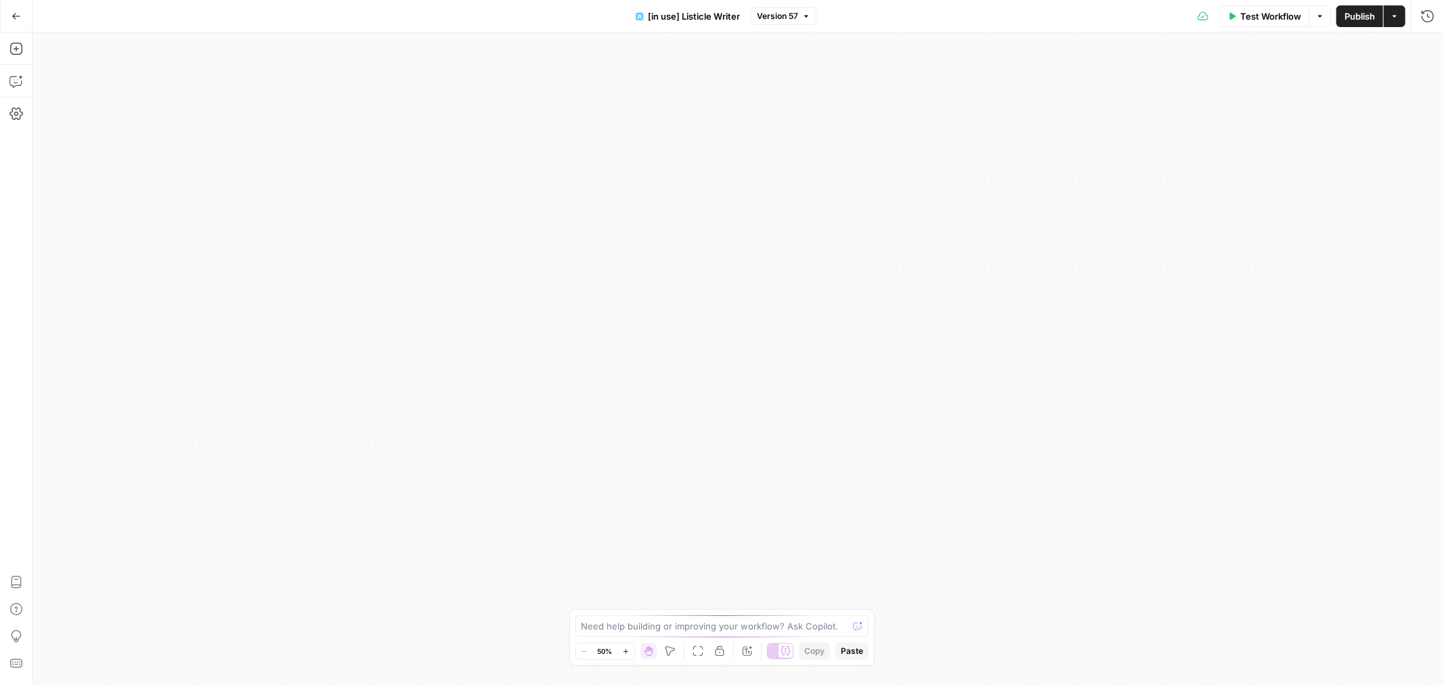
drag, startPoint x: 992, startPoint y: 98, endPoint x: 1026, endPoint y: 415, distance: 318.6
click at [1024, 405] on div "true false true false Workflow Set Inputs Inputs Loop Iteration Iterate Over Co…" at bounding box center [737, 358] width 1411 height 653
drag, startPoint x: 1007, startPoint y: 356, endPoint x: 1029, endPoint y: 414, distance: 62.4
click at [1030, 422] on div "true false true false Workflow Set Inputs Inputs Loop Iteration Iterate Over Co…" at bounding box center [737, 358] width 1411 height 653
drag, startPoint x: 925, startPoint y: 301, endPoint x: 923, endPoint y: 190, distance: 111.0
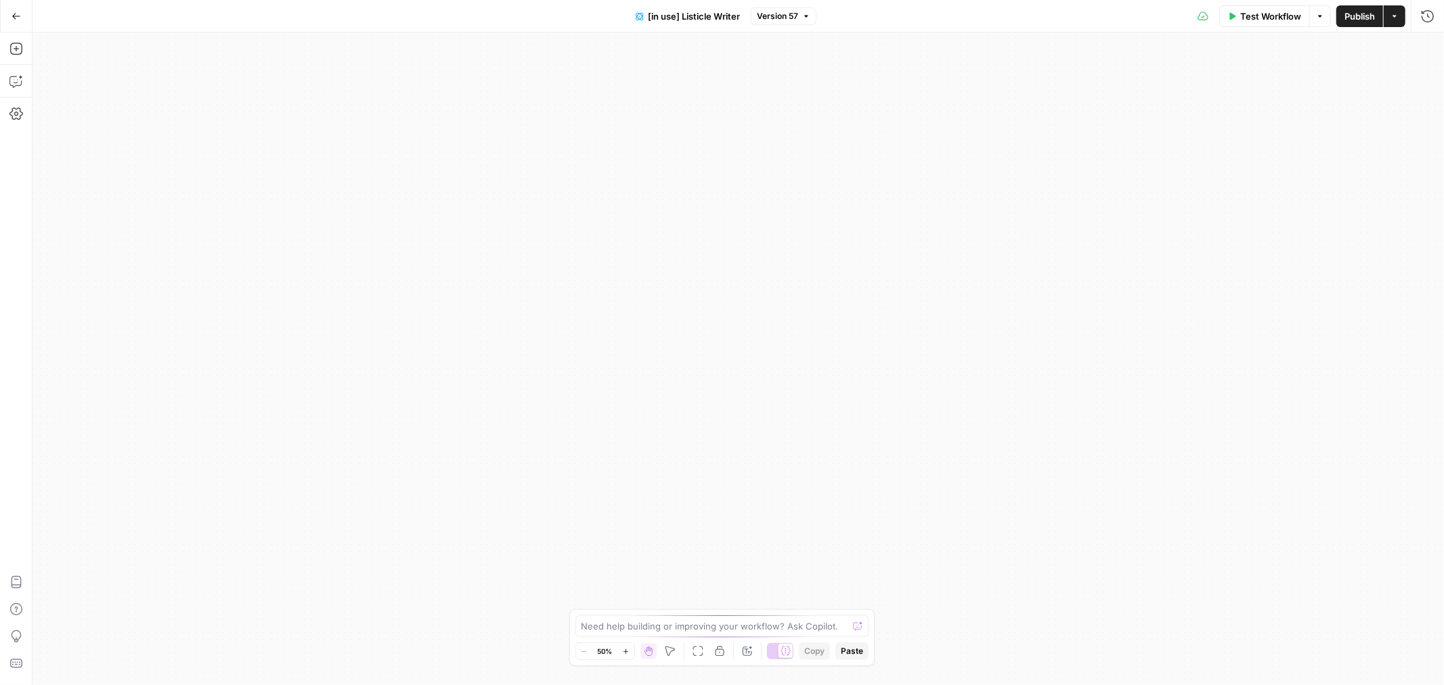
click at [923, 133] on div "true false true false Workflow Set Inputs Inputs Loop Iteration Iterate Over Co…" at bounding box center [737, 358] width 1411 height 653
drag, startPoint x: 957, startPoint y: 407, endPoint x: 919, endPoint y: 246, distance: 165.5
click at [918, 218] on div "true false true false Workflow Set Inputs Inputs Loop Iteration Iterate Over Co…" at bounding box center [737, 358] width 1411 height 653
drag, startPoint x: 923, startPoint y: 367, endPoint x: 910, endPoint y: 237, distance: 130.7
click at [917, 245] on div "true false true false Workflow Set Inputs Inputs Loop Iteration Iterate Over Co…" at bounding box center [737, 358] width 1411 height 653
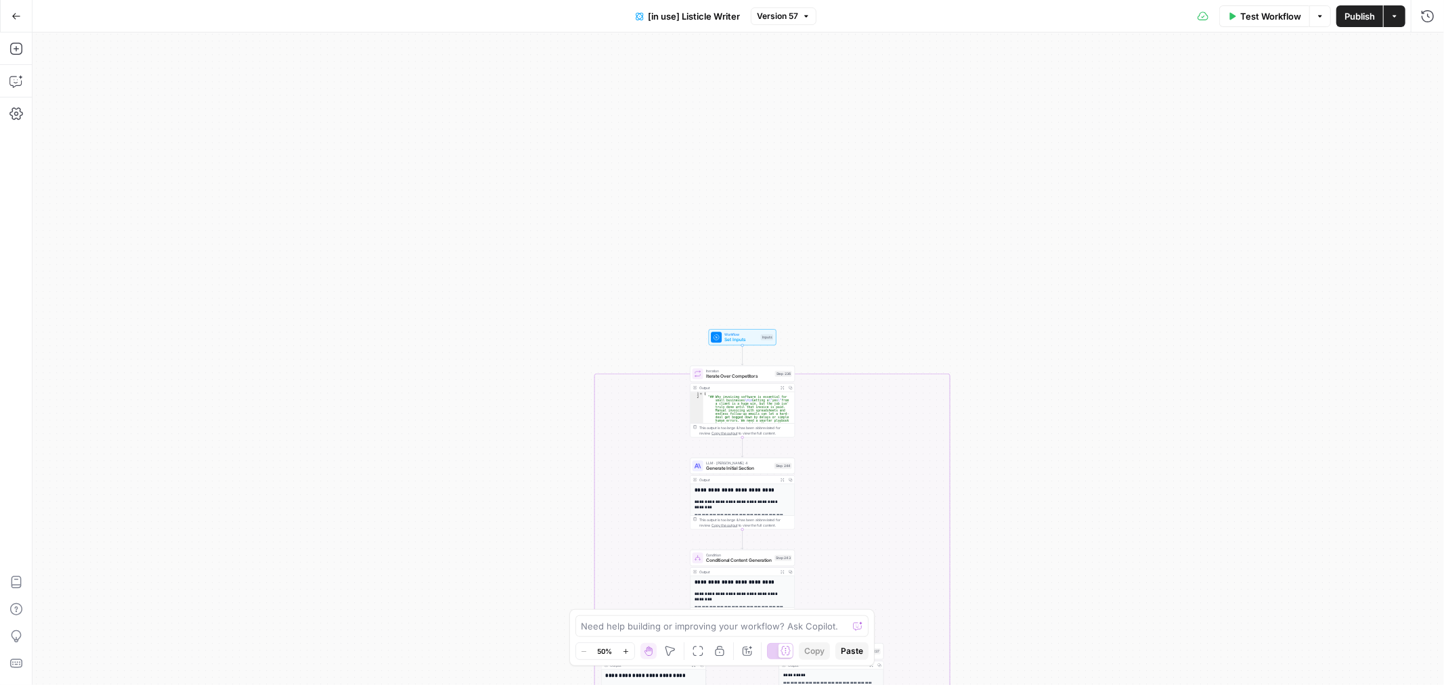
drag, startPoint x: 935, startPoint y: 468, endPoint x: 941, endPoint y: 355, distance: 113.8
click at [941, 355] on div "true false true false Workflow Set Inputs Inputs Loop Iteration Iterate Over Co…" at bounding box center [737, 358] width 1411 height 653
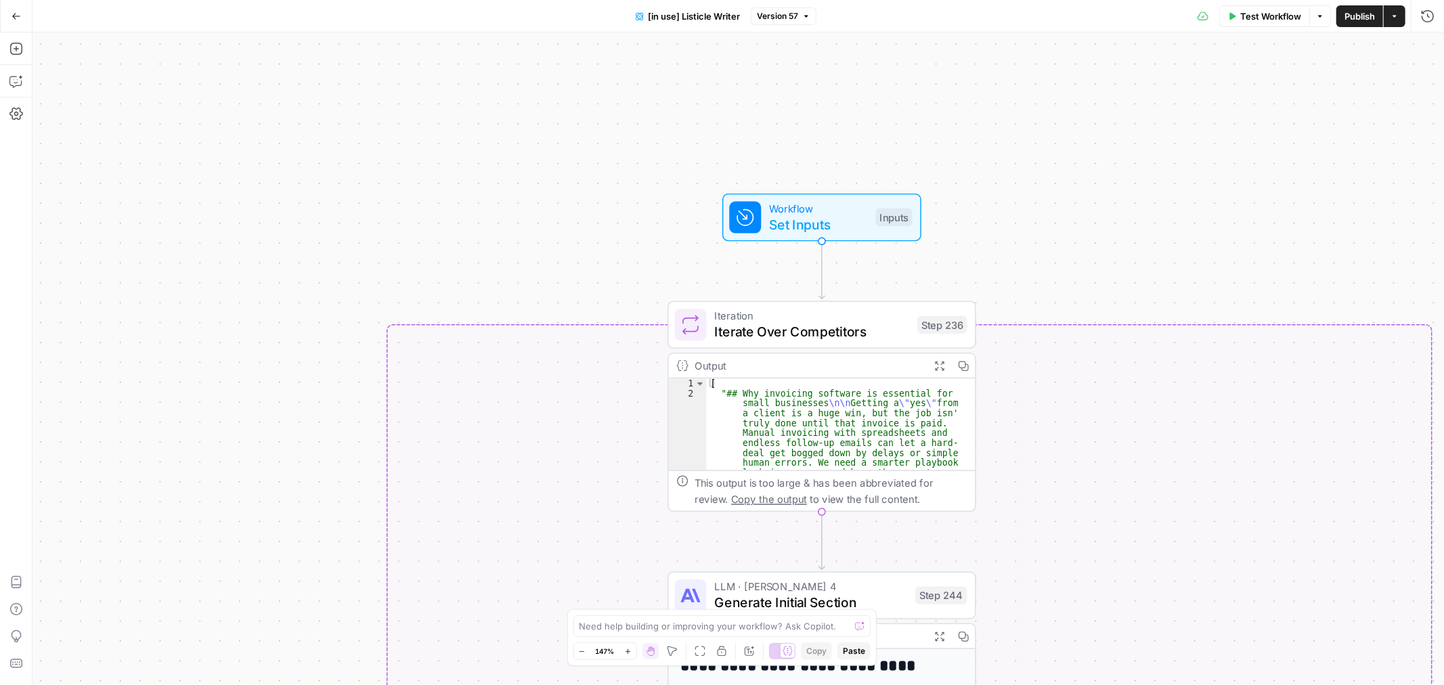
drag, startPoint x: 755, startPoint y: 346, endPoint x: 869, endPoint y: 122, distance: 251.6
click at [873, 105] on div "true false true false Workflow Set Inputs Inputs Loop Iteration Iterate Over Co…" at bounding box center [737, 358] width 1411 height 653
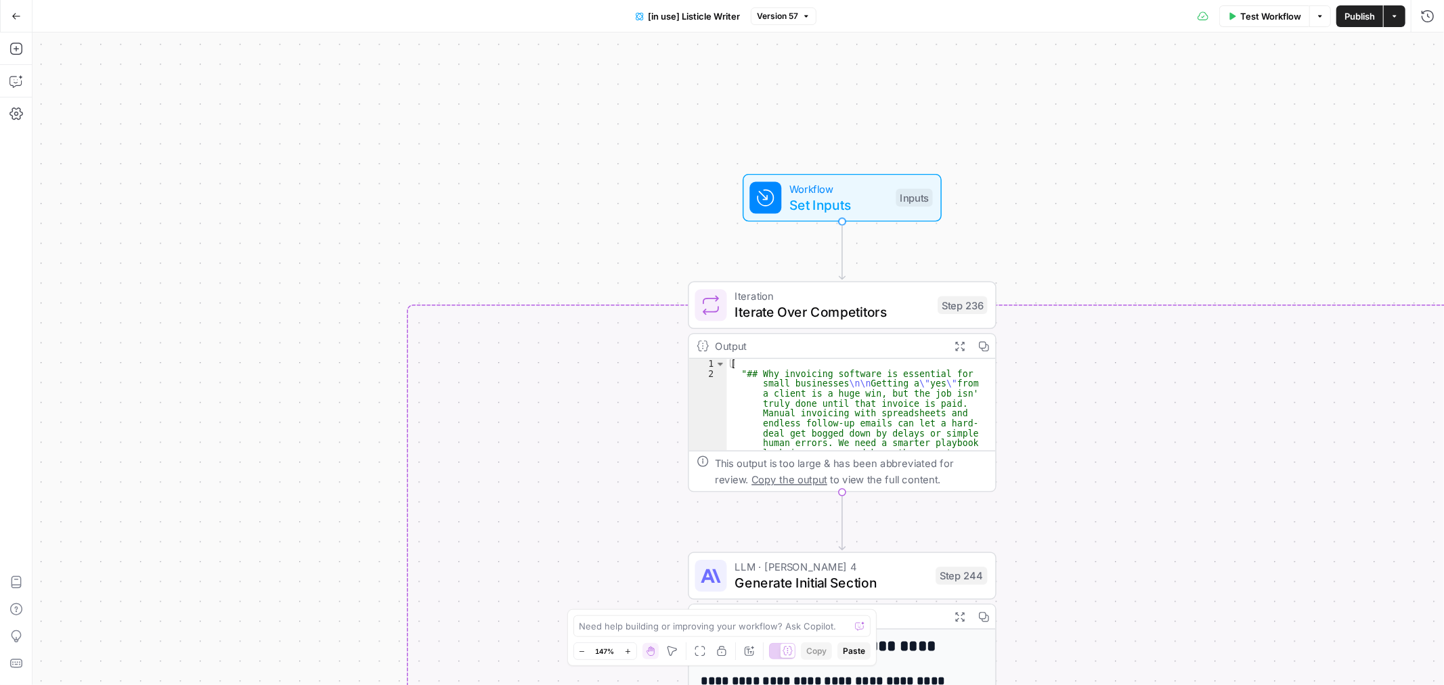
click at [847, 192] on span "Workflow" at bounding box center [838, 189] width 99 height 16
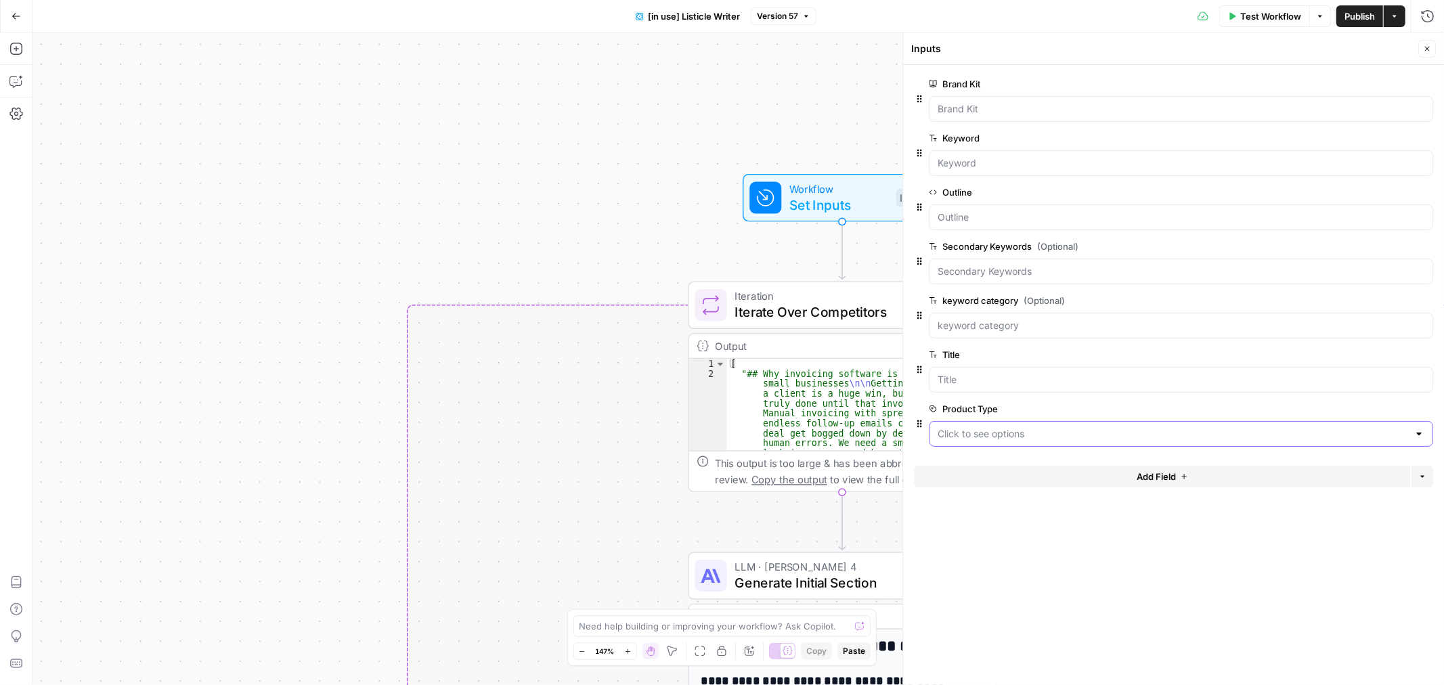
click at [1051, 435] on Type "Product Type" at bounding box center [1173, 434] width 470 height 14
click at [1377, 410] on span "edit field" at bounding box center [1382, 408] width 30 height 11
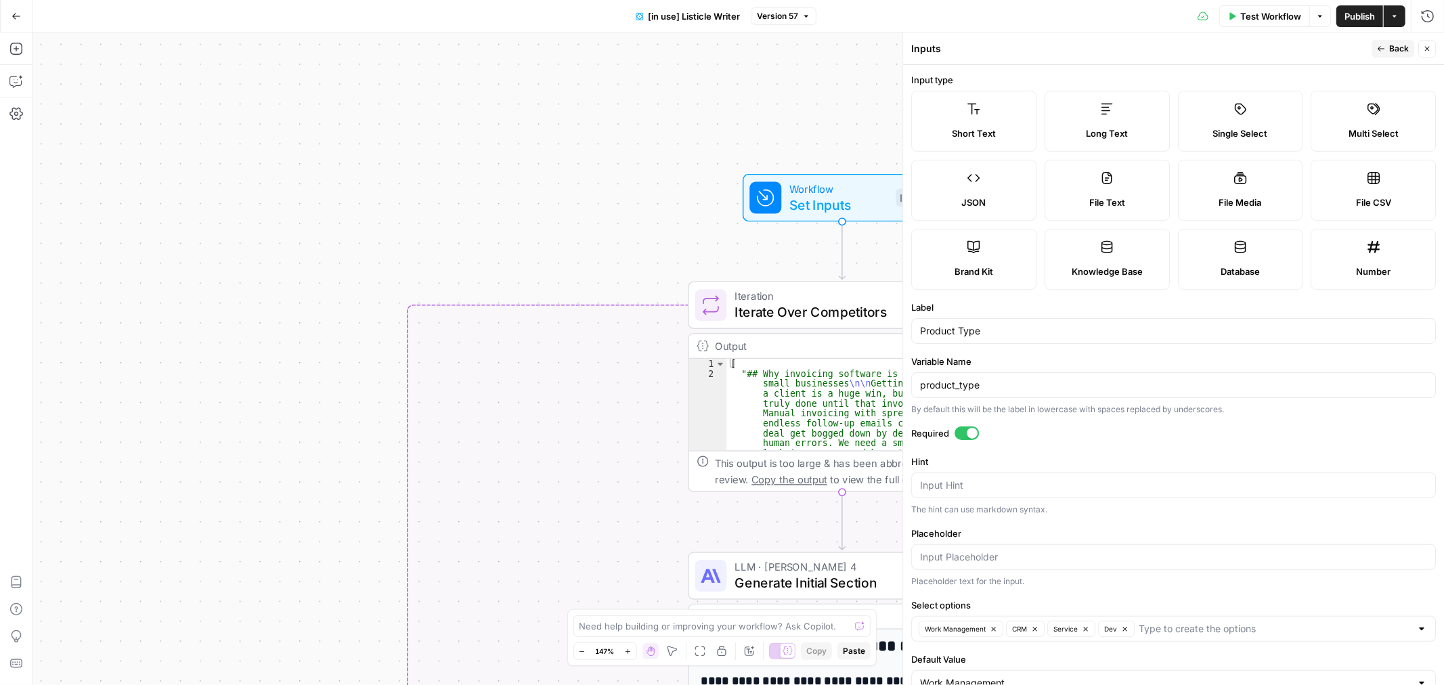
scroll to position [38, 0]
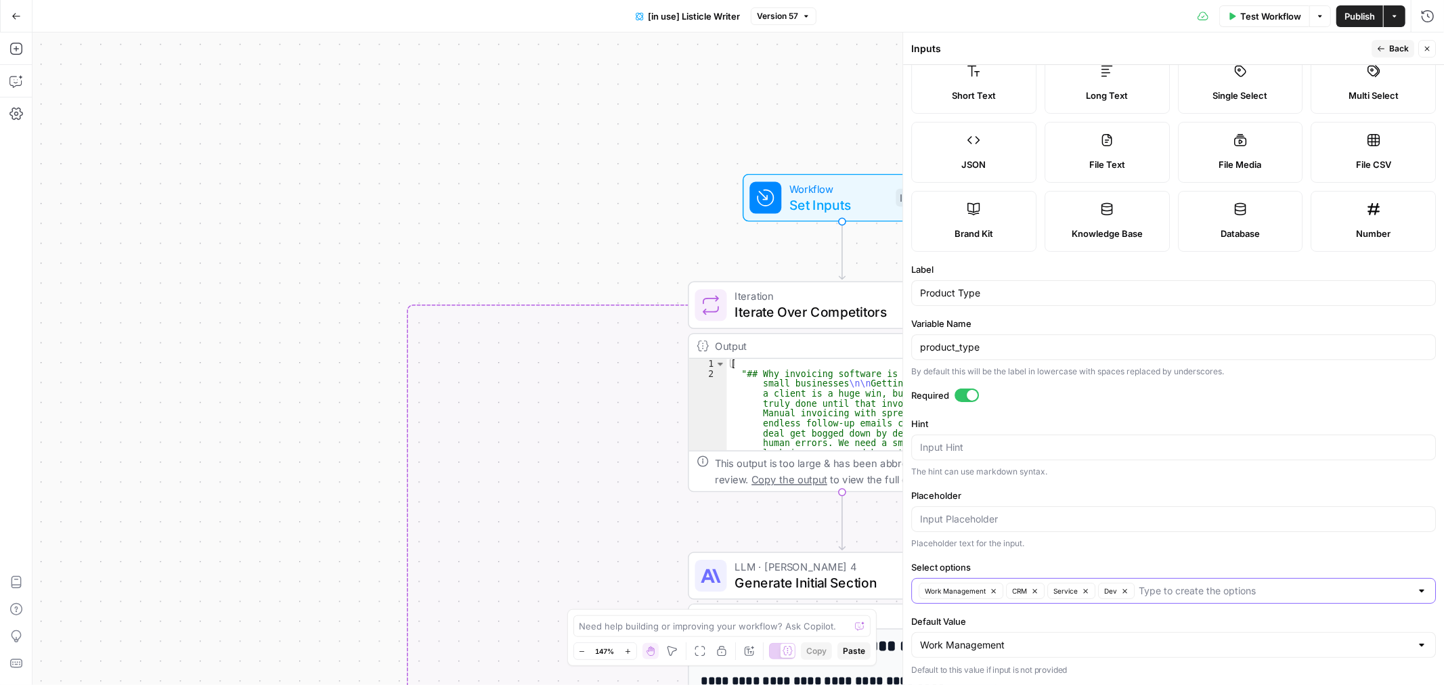
click at [992, 591] on icon "button" at bounding box center [993, 591] width 7 height 7
click at [992, 591] on button "Service" at bounding box center [985, 591] width 48 height 16
click at [992, 591] on button "Dev" at bounding box center [978, 591] width 37 height 16
click at [950, 592] on icon "button" at bounding box center [947, 591] width 7 height 7
click at [961, 590] on input "Select options" at bounding box center [1165, 591] width 491 height 14
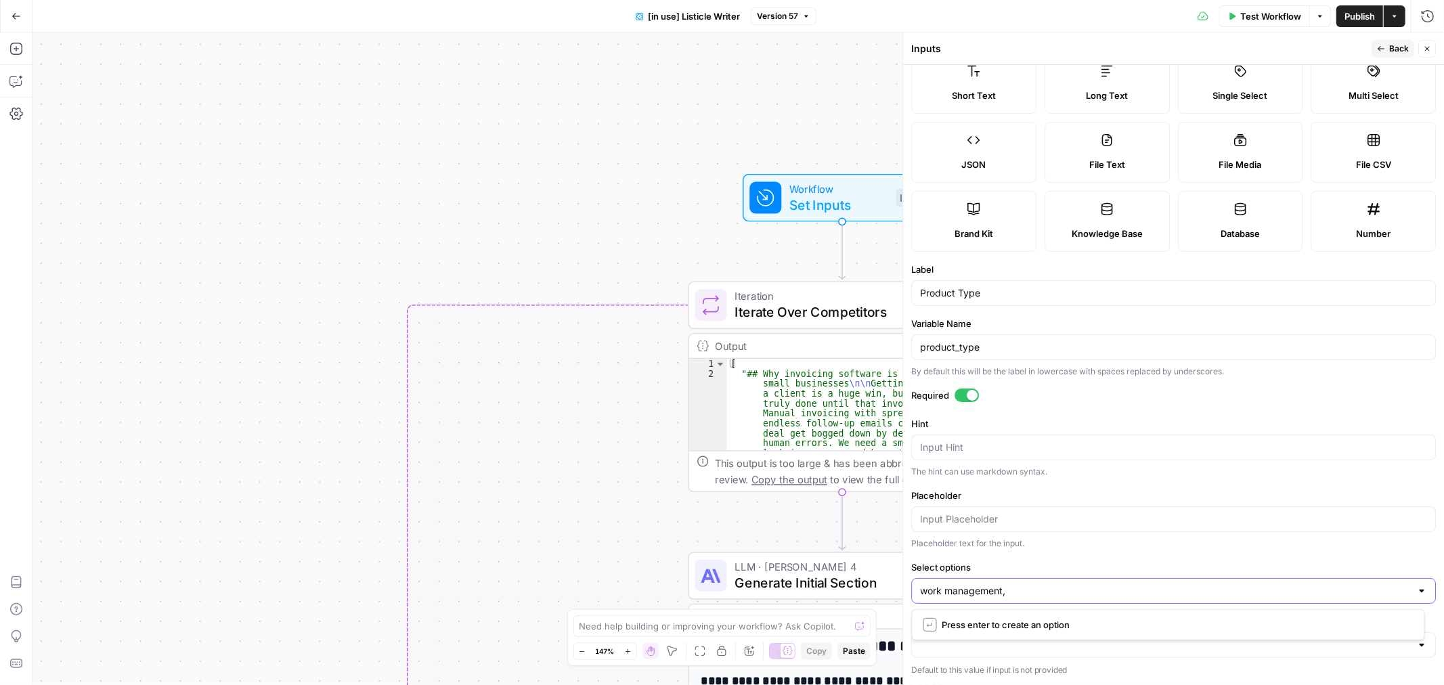
type input "work management"
type input "CRM"
type input "dev"
type input "service"
click at [675, 185] on div "true false true false Workflow Set Inputs Inputs Test Step Loop Iteration Itera…" at bounding box center [737, 358] width 1411 height 653
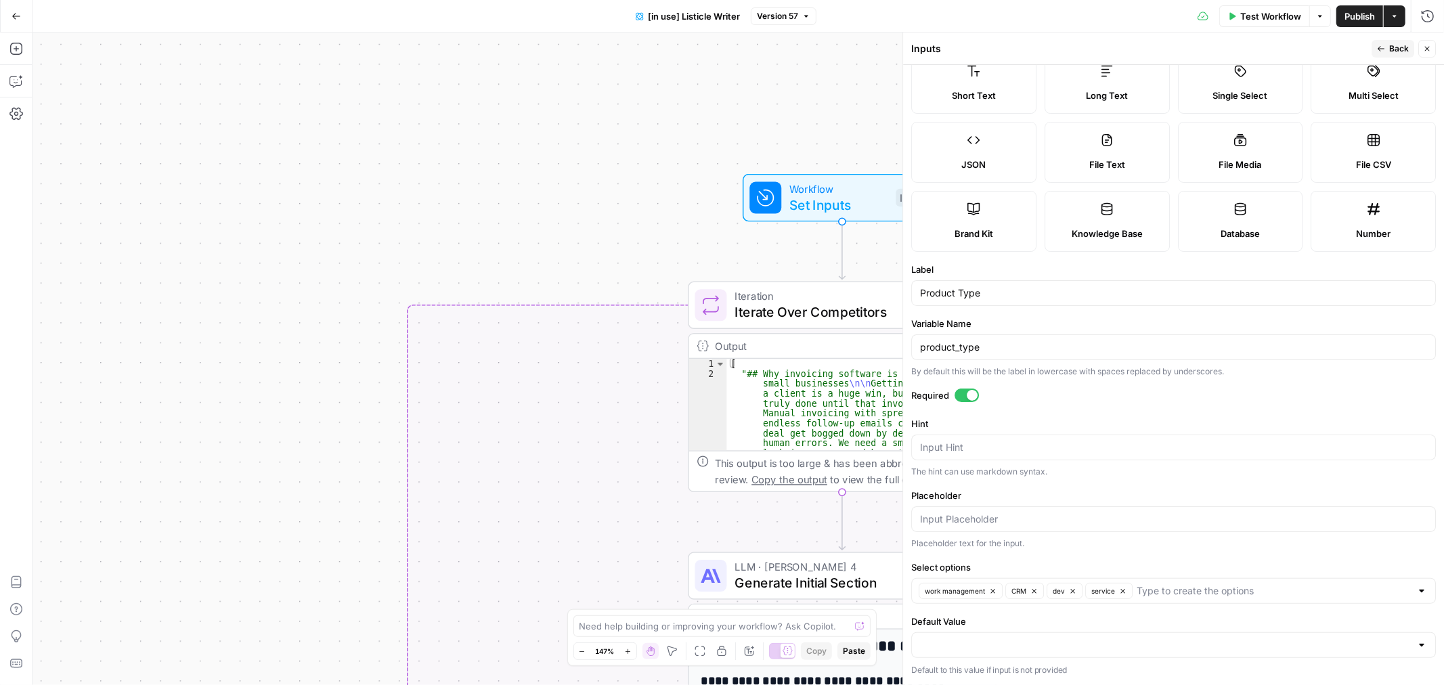
click at [1427, 50] on icon "button" at bounding box center [1427, 49] width 8 height 8
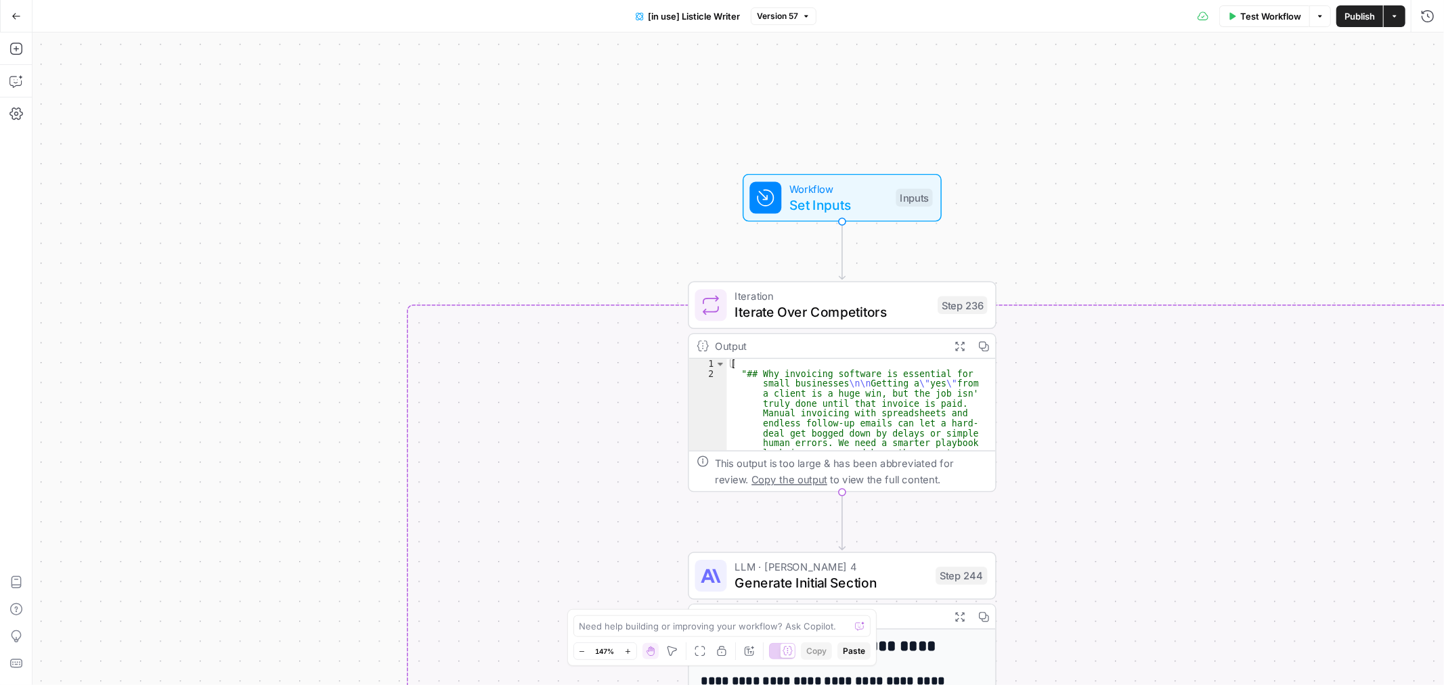
click at [1099, 131] on div "true false true false Workflow Set Inputs Inputs Loop Iteration Iterate Over Co…" at bounding box center [737, 358] width 1411 height 653
click at [1354, 22] on span "Publish" at bounding box center [1359, 16] width 30 height 14
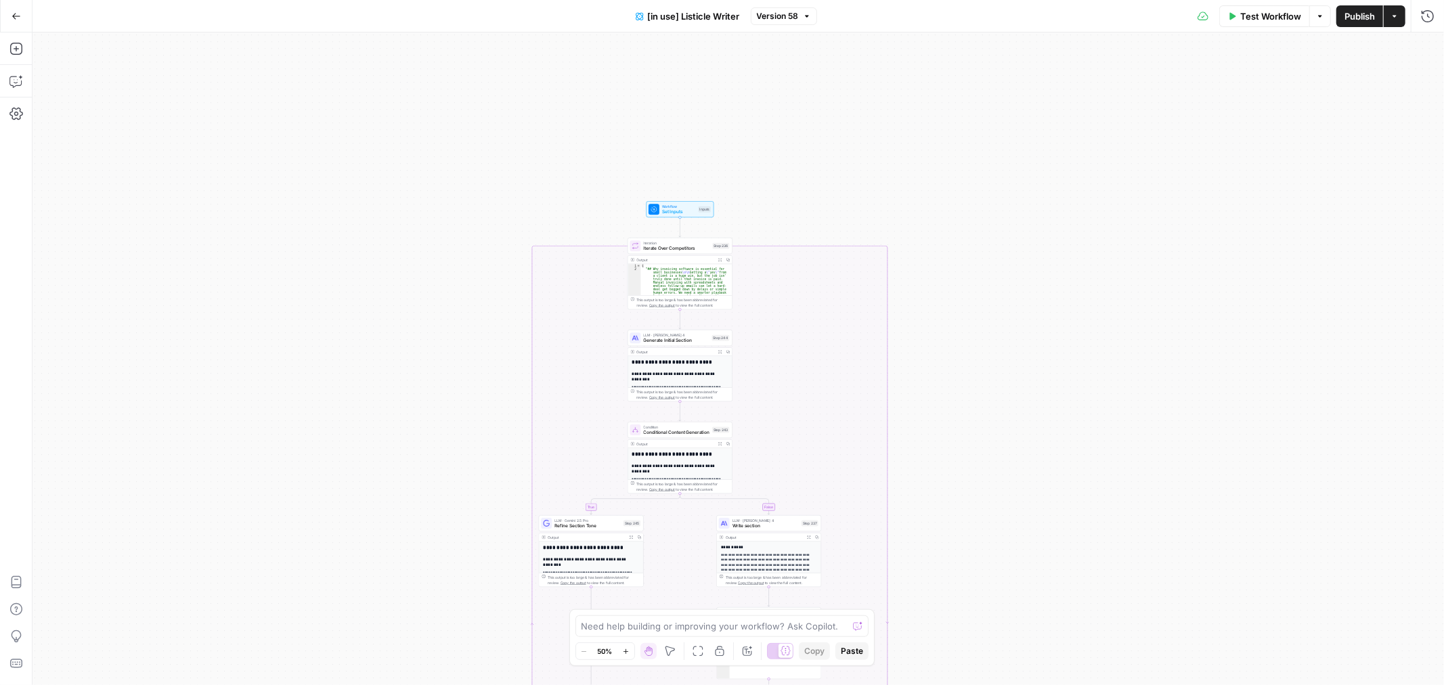
drag, startPoint x: 451, startPoint y: 188, endPoint x: 560, endPoint y: 177, distance: 110.3
click at [573, 177] on div "true false true false Workflow Set Inputs Inputs Loop Iteration Iterate Over Co…" at bounding box center [737, 358] width 1411 height 653
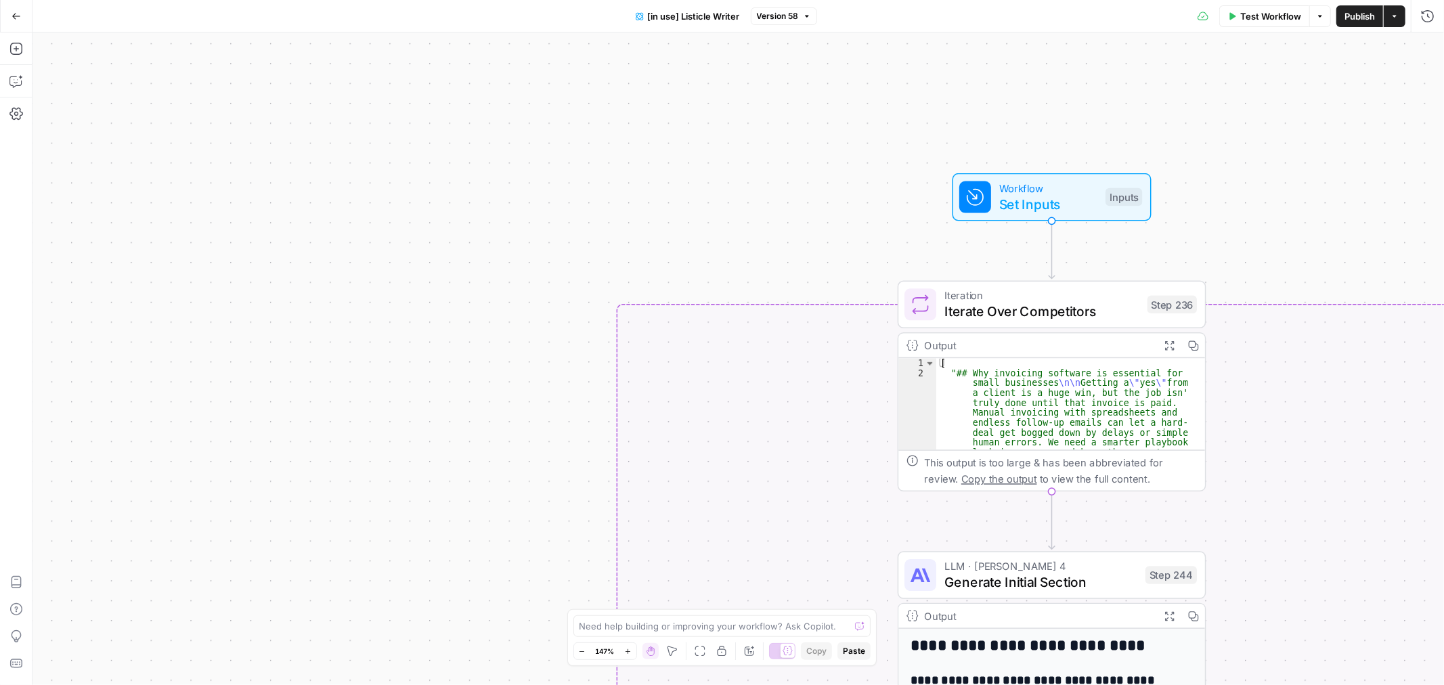
drag, startPoint x: 648, startPoint y: 227, endPoint x: 533, endPoint y: 252, distance: 117.9
click at [533, 252] on div "true false true false Workflow Set Inputs Inputs Loop Iteration Iterate Over Co…" at bounding box center [737, 358] width 1411 height 653
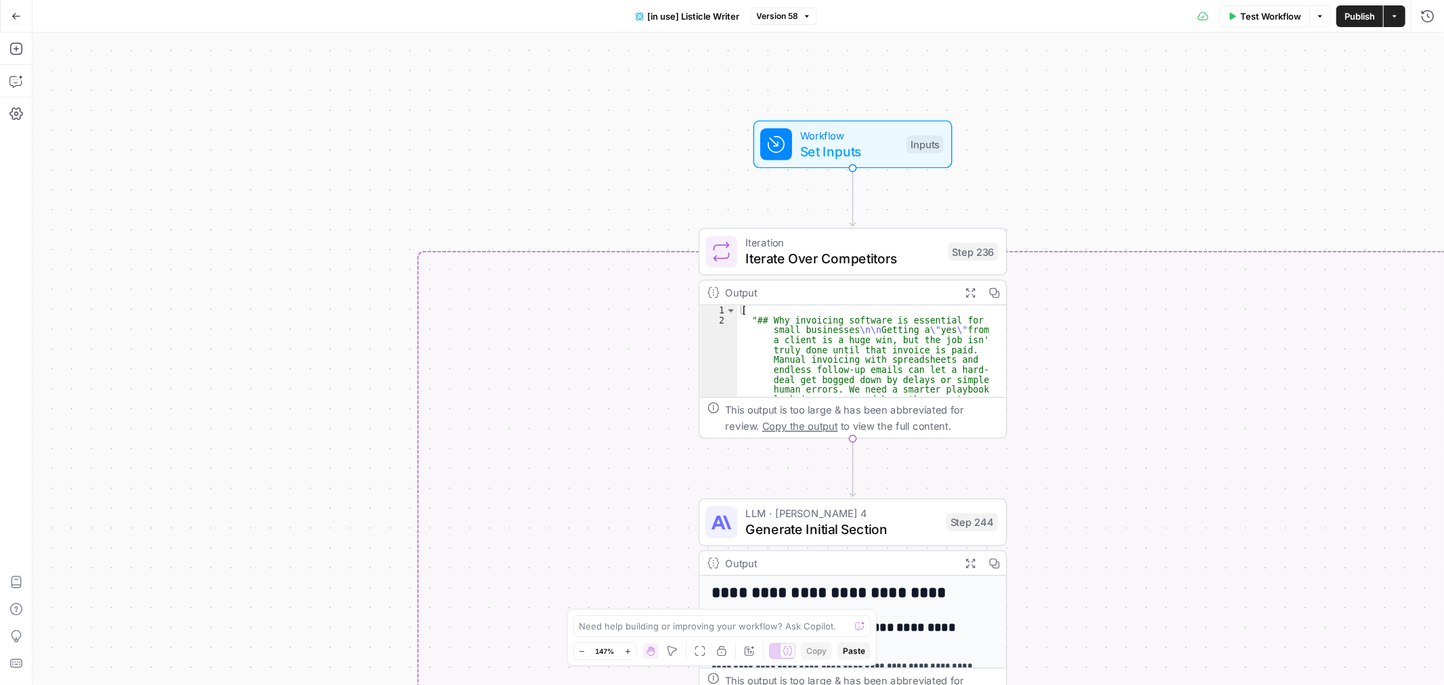
drag, startPoint x: 593, startPoint y: 81, endPoint x: 564, endPoint y: 83, distance: 29.1
click at [564, 83] on div "true false true false Workflow Set Inputs Inputs Loop Iteration Iterate Over Co…" at bounding box center [737, 358] width 1411 height 653
